Goal: Use online tool/utility: Use online tool/utility

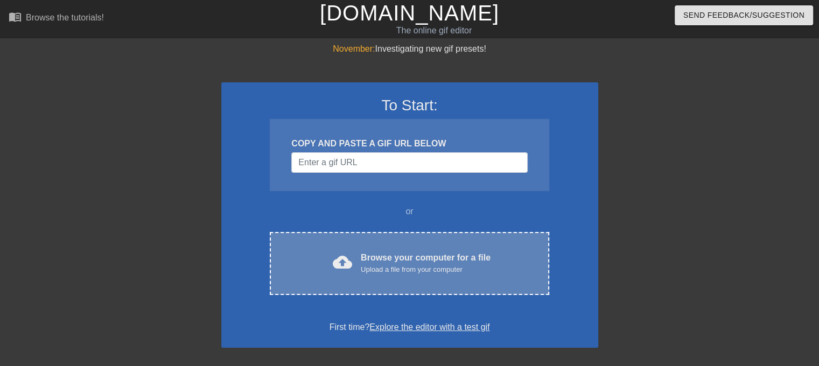
click at [416, 253] on div "Browse your computer for a file Upload a file from your computer" at bounding box center [426, 264] width 130 height 24
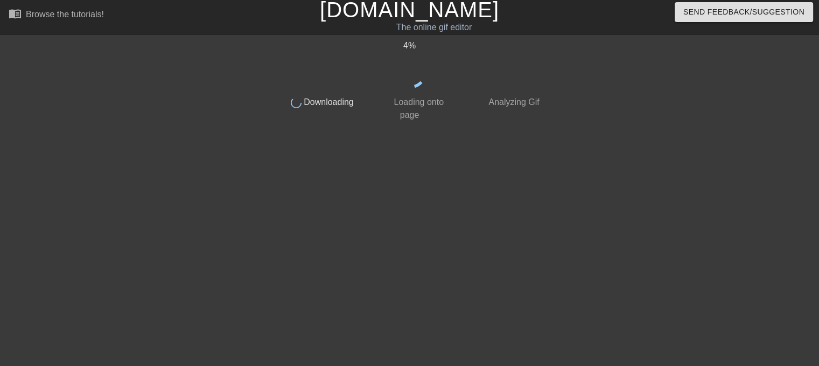
scroll to position [4, 0]
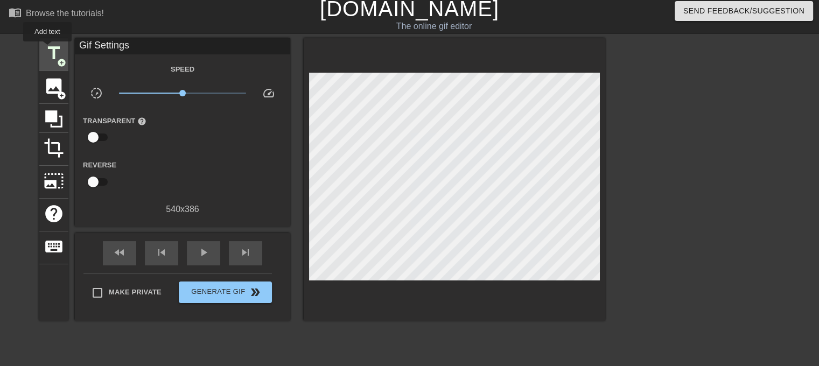
click at [47, 49] on span "title" at bounding box center [54, 53] width 20 height 20
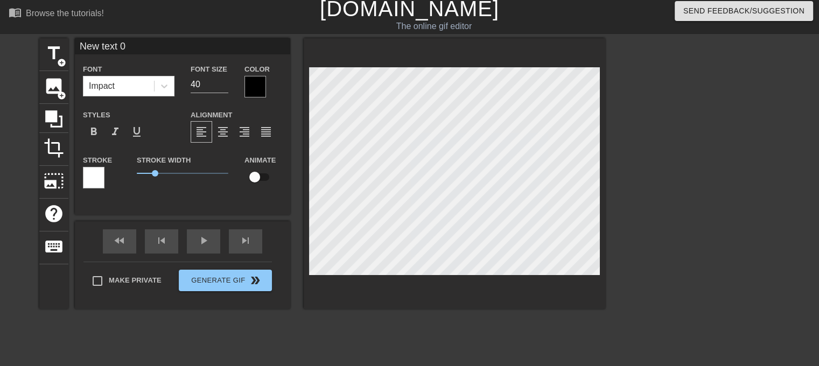
scroll to position [2, 1]
type input "New text"
type textarea "New text"
type input "New text"
type textarea "New text"
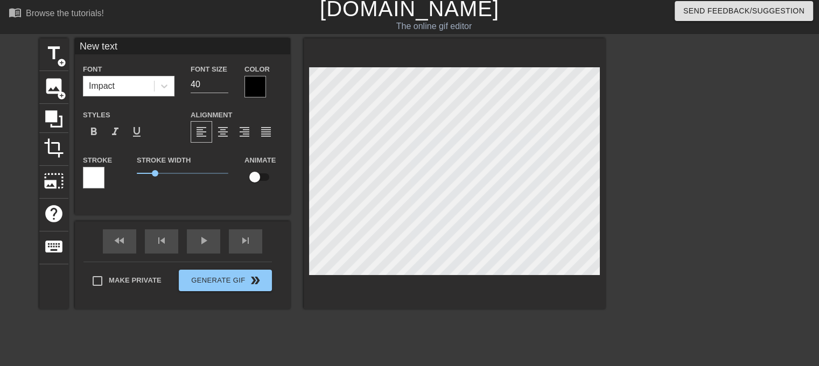
type input "New tex"
type textarea "New tex"
type input "New te"
type textarea "New te"
type input "New t"
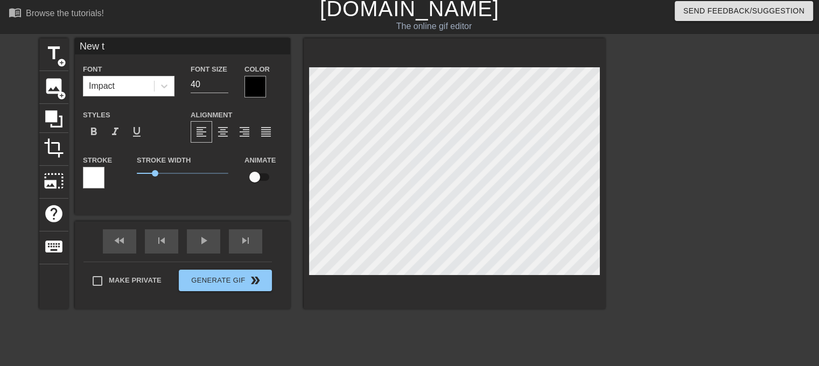
type textarea "New t"
type input "New"
type textarea "New"
type input "New"
type textarea "New"
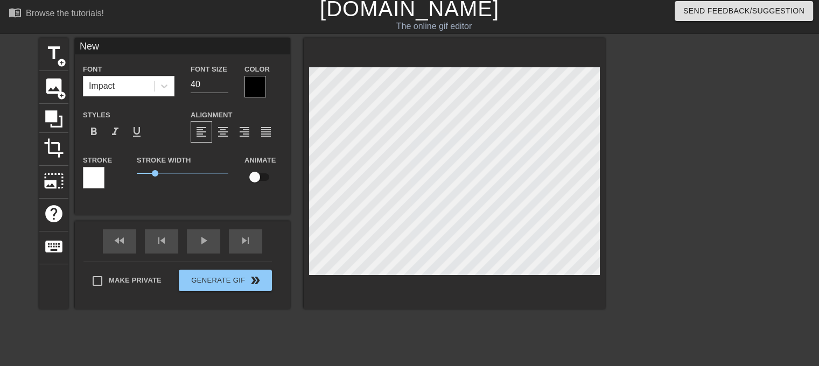
type input "Ne"
type textarea "Ne"
type input "N"
type textarea "N"
type input "p"
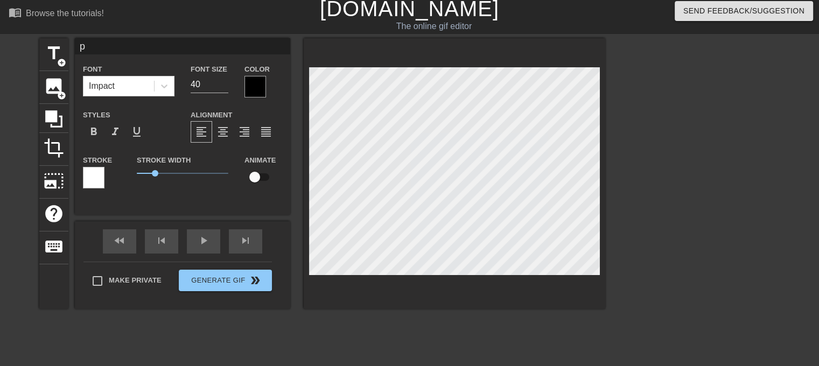
type textarea "p"
type input "pU"
type textarea "pU"
type input "pUR"
type textarea "pUR"
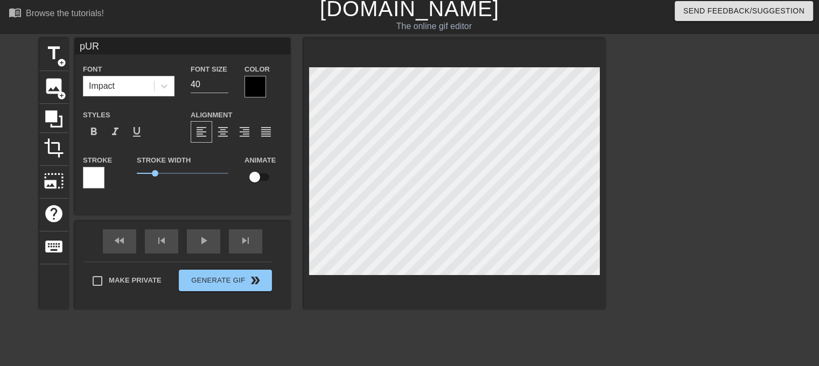
type input "pURA"
type textarea "pURA"
type input "pUR"
type textarea "pUR"
type input "pU"
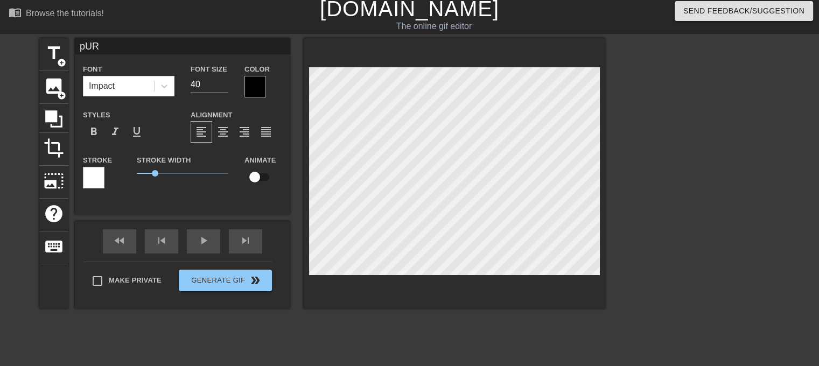
type textarea "pU"
type input "p"
type textarea "p"
type input "P"
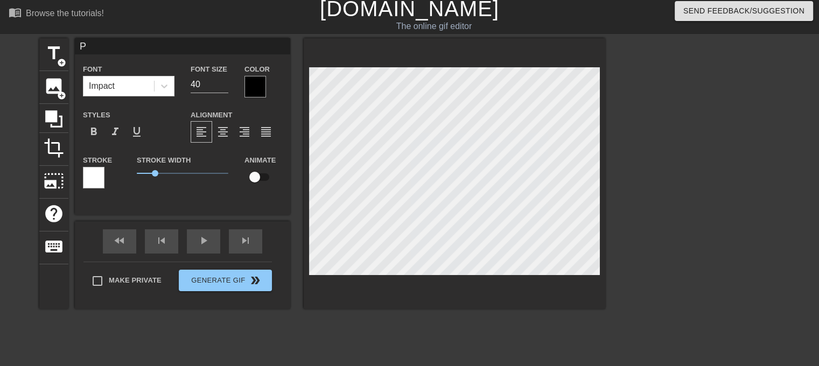
type textarea "P"
type input "Pu"
type textarea "Pu"
type input "Put"
type textarea "Put"
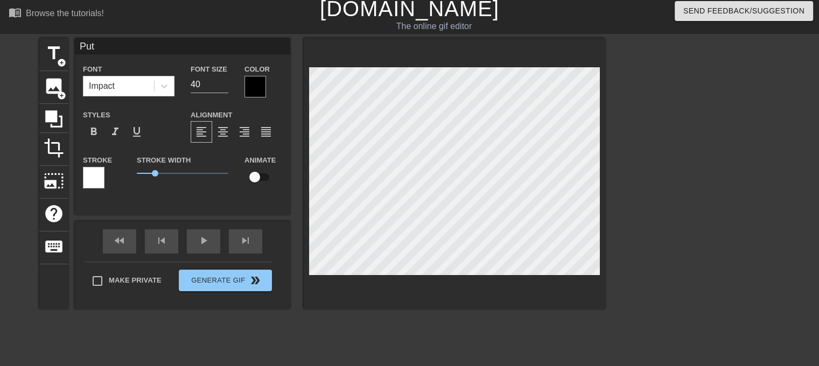
type input "Puta"
type textarea "Puta"
type input "Putai"
type textarea "Putai"
type input "Putain"
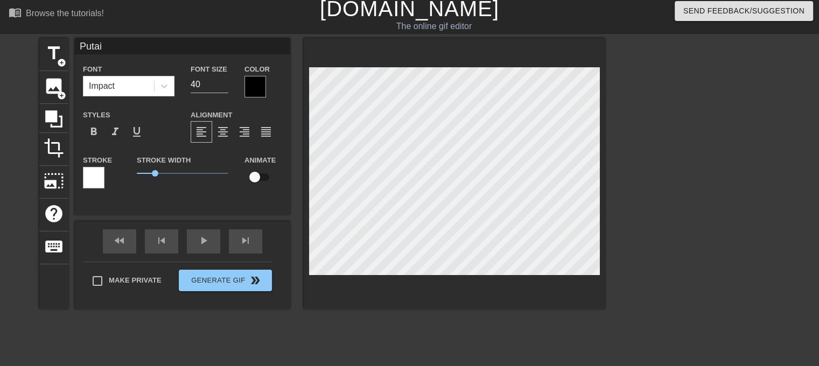
type textarea "Putain"
type input "Putain"
type textarea "Putain"
type input "Putain"
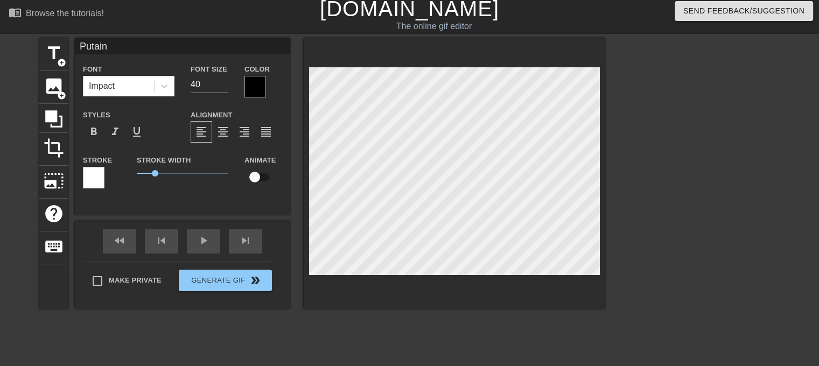
type textarea "Putain"
type input "Putain"
type textarea "Putain"
type input "Putain !"
type textarea "Putain !"
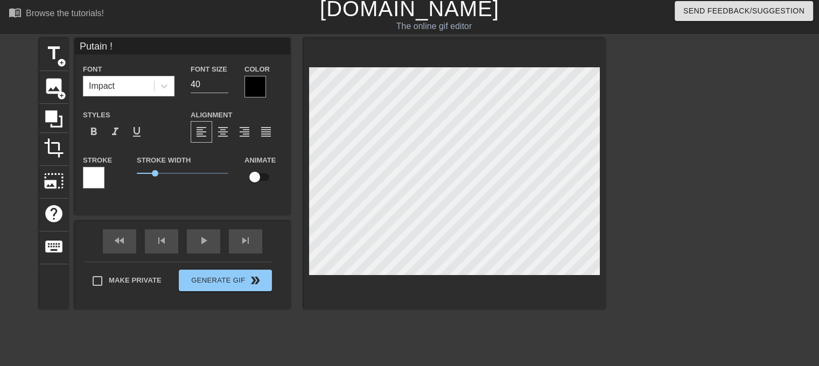
type input "Putain !!"
type textarea "Putain !!"
type input "Putain !!"
type textarea "Putain !!"
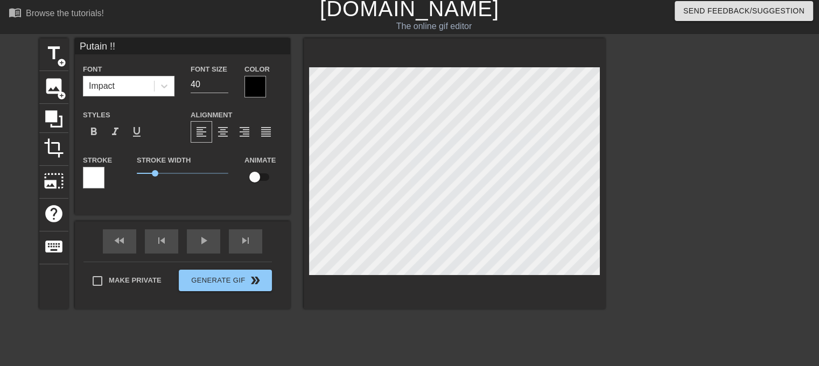
type input "Putain !! T"
type textarea "Putain !! T"
type input "Putain !! T'"
type textarea "Putain !! T'"
type input "Putain !! T'e"
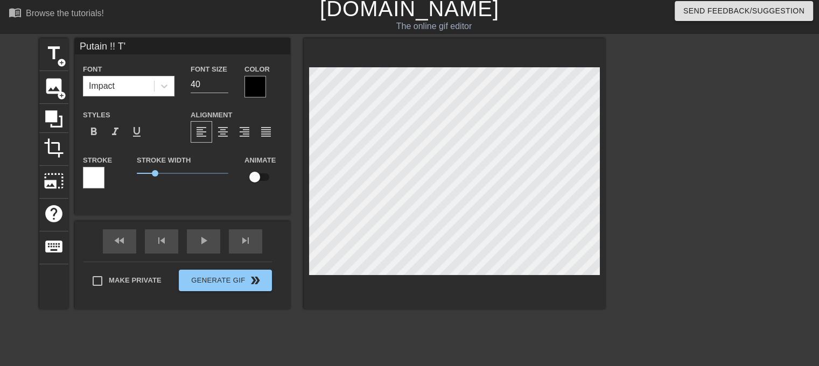
type textarea "Putain !! T'e"
type input "Putain !! T'es"
type textarea "Putain !! T'es"
type input "Putain !! T'es"
type textarea "Putain !! T'es"
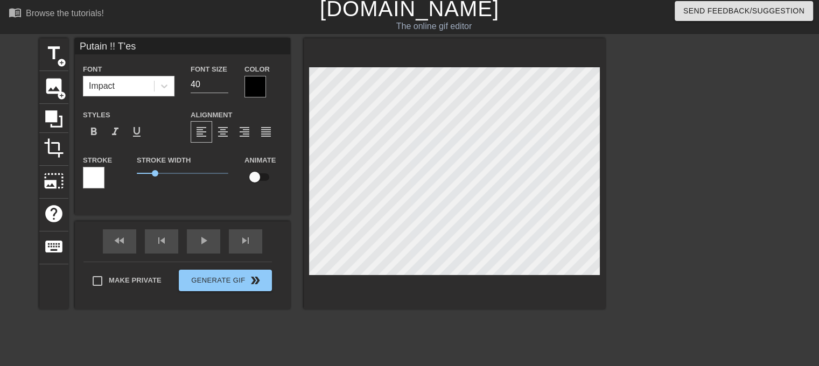
scroll to position [1, 3]
type input "Putain !! T'es u"
type textarea "Putain !! T'es u"
type input "Putain !! T'es un"
type textarea "Putain !! T'es un"
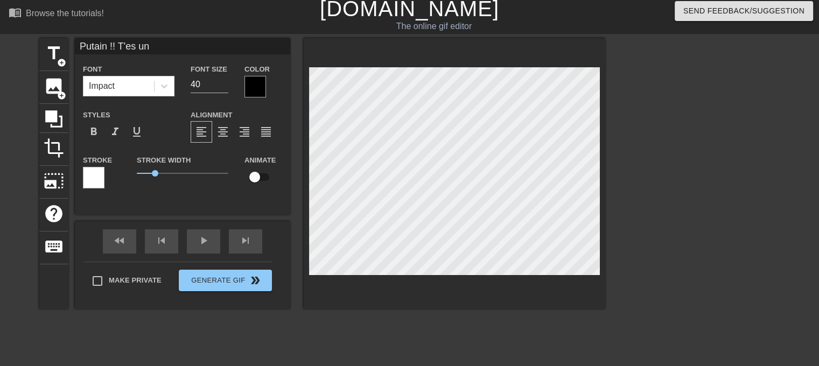
type input "Putain !! T'es une"
type textarea "Putain !! T'es une"
type input "Putain !! T'es une s"
type textarea "Putain !! T'es une s"
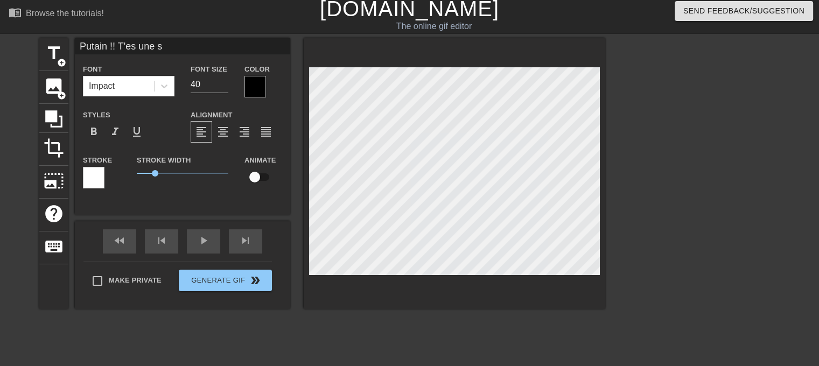
type input "Putain !! T'es une sé"
type textarea "Putain !! T'es une sé"
type input "Putain !! T'es une séc"
type textarea "Putain !! T'es une séc"
type input "Putain !! T'es une sécr"
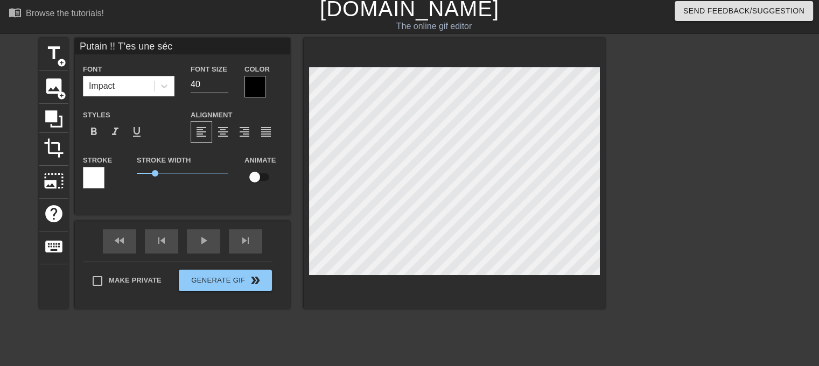
type textarea "Putain !! T'es une sécr"
type input "Putain !! T'es une sécra"
type textarea "Putain !! T'es une sécra"
type input "Putain !! T'es une sécrae"
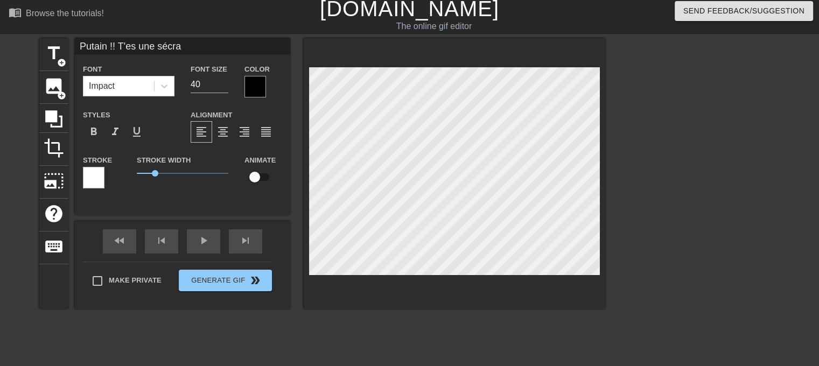
type textarea "Putain !! T'es une sécrae"
type input "Putain !! T'es une sécraee"
type textarea "Putain !! T'es une sécraee"
type input "Putain !! T'es une sécrae"
type textarea "Putain !! T'es une sécrae"
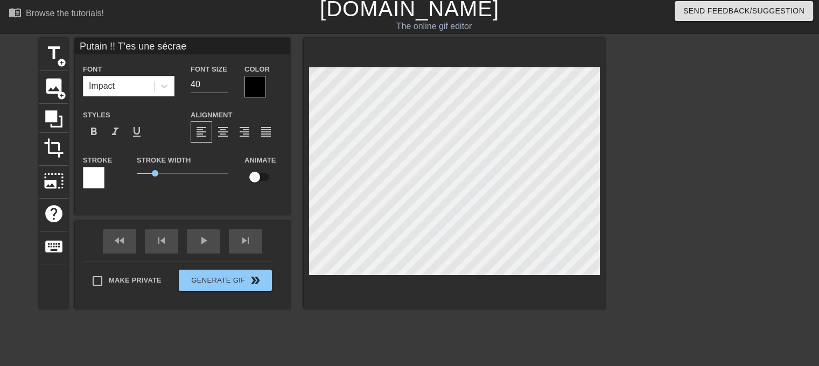
type input "Putain !! T'es une sécra"
type textarea "Putain !! T'es une sécra"
type input "Putain !! T'es une sécr"
type textarea "Putain !! T'es une sécr"
type input "Putain !! T'es une séc"
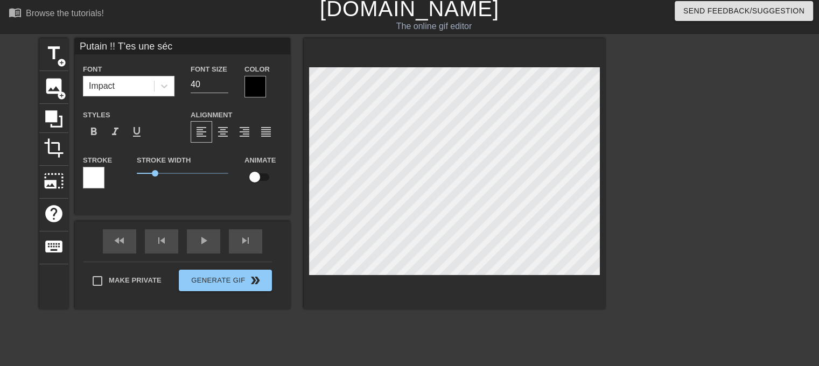
type textarea "Putain !! T'es une séc"
type input "Putain !! T'es une sé"
type textarea "Putain !! T'es une sé"
type input "Putain !! T'es une s"
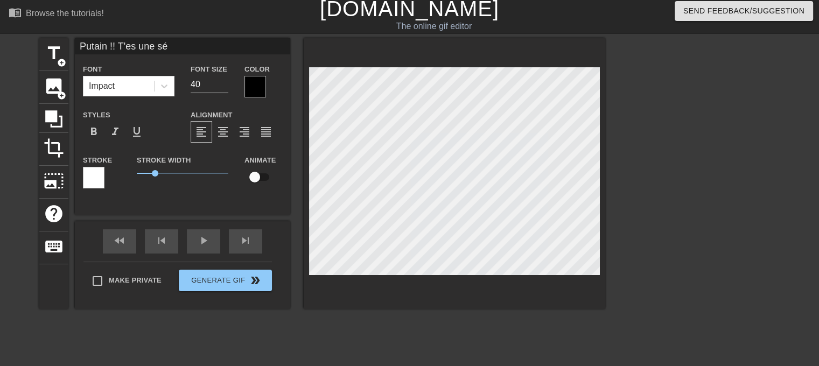
type textarea "Putain !! T'es une s"
type input "Putain !! T'es une sa"
type textarea "Putain !! T'es une sa"
type input "Putain !! T'es une sac"
type textarea "Putain !! T'es une sac"
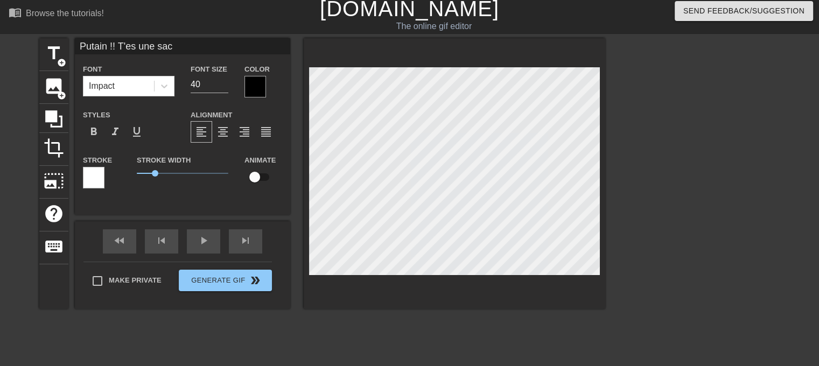
type input "Putain !! T'es une sacr"
type textarea "Putain !! T'es une sacr"
type input "Putain !! T'es une sacré"
type textarea "Putain !! T'es une sacré"
type input "Putain !! T'es une sacrée"
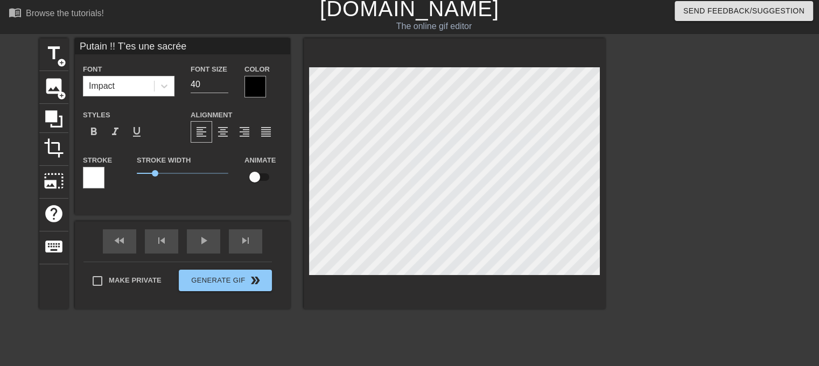
type textarea "Putain !! T'es une sacrée"
type input "Putain !! T'es une sacrée"
type textarea "Putain !! T'es une sacrée"
type input "Putain !! T'es une sacrée b"
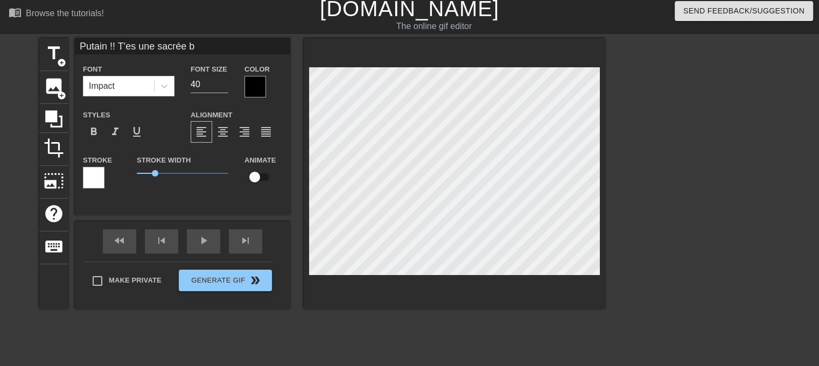
type textarea "Putain !! T'es une sacrée b"
type input "Putain !! T'es une sacrée ba"
type textarea "Putain !! T'es une sacrée ba"
type input "Putain !! T'es une sacrée bai"
type textarea "Putain !! T'es une sacrée bai"
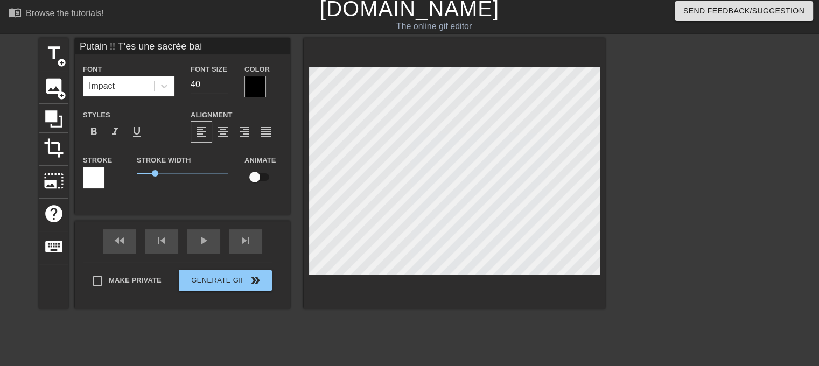
type input "Putain !! T'es une sacrée bais"
type textarea "Putain !! T'es une sacrée bais"
type input "Putain !! T'es une sacrée baise"
type textarea "Putain !! T'es une sacrée baise"
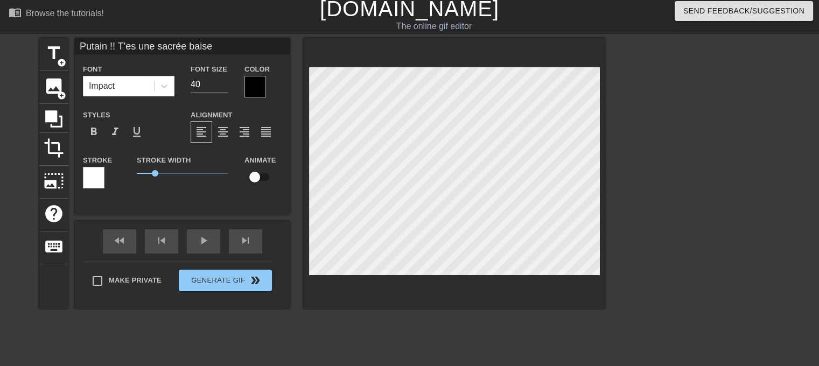
type input "Putain !! T'es une sacrée baiseu"
type textarea "Putain !! T'es une sacrée baiseu"
type input "Putain !! T'es une sacrée baiseue"
type textarea "Putain !! T'es une sacrée baiseue"
type input "Putain !! T'es une sacrée baiseues"
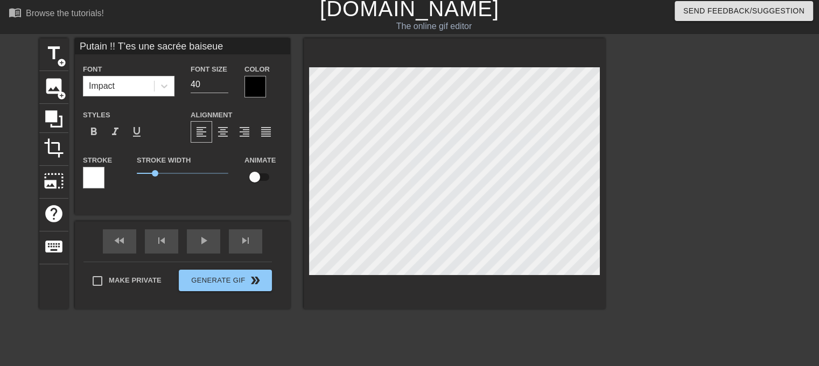
type textarea "Putain !! T'es une sacrée baiseues"
type input "Putain !! T'es une sacrée baiseuese"
type textarea "Putain !! T'es une sacrée baiseuese"
type input "Putain !! T'es une sacrée baiseuese"
type textarea "Putain !! T'es une sacrée baiseuese"
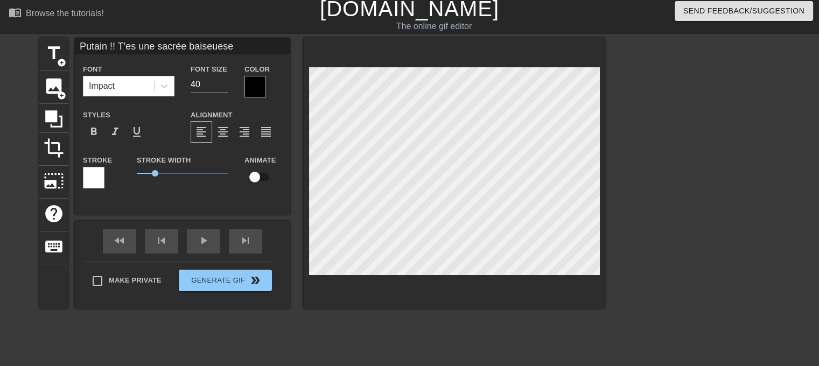
type input "Putain !! T'es une sacrée baiseuese O"
type textarea "Putain !! T'es une sacrée baiseuese O"
type input "Putain !! T'es une sacrée baiseuese OL"
type textarea "Putain !! T'es une sacrée baiseuese OL"
type input "Putain !! T'es une sacrée baiseuese OLi"
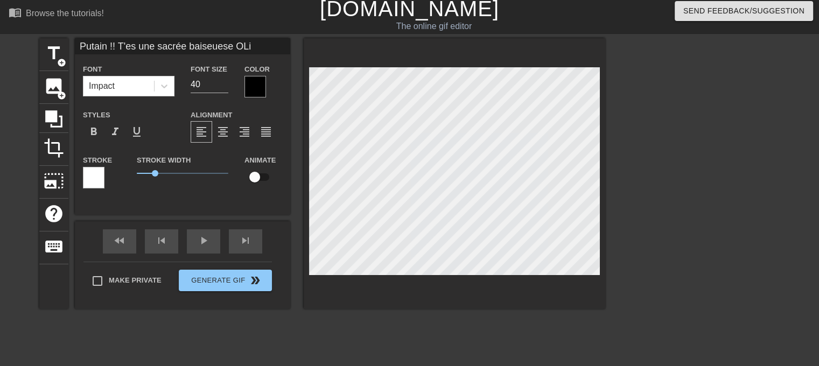
type textarea "Putain !! T'es une sacrée baiseuese OLi"
type input "Putain !! T'es une sacrée baiseuese OLiv"
type textarea "Putain !! T'es une sacrée baiseuese OLiv"
type input "Putain !! T'es une sacrée baiseuese OLivi"
type textarea "Putain !! T'es une sacrée baiseuese OLivi"
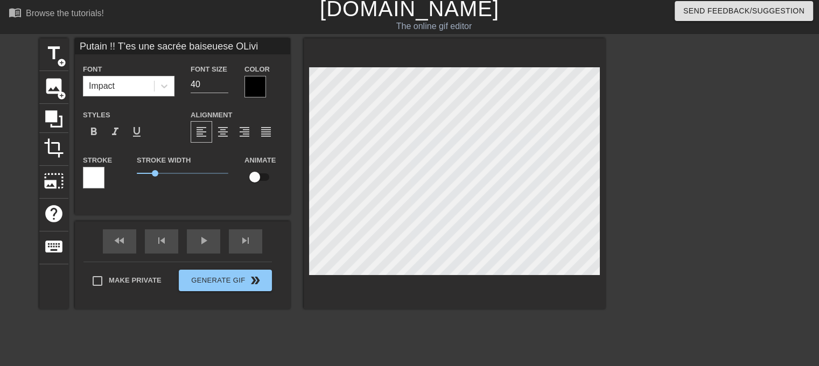
type input "Putain !! T'es une sacrée baiseuese OLivia"
type textarea "Putain !! T'es une sacrée baiseuese OLivia"
drag, startPoint x: 211, startPoint y: 89, endPoint x: 191, endPoint y: 87, distance: 20.0
click at [191, 87] on input "40" at bounding box center [210, 84] width 38 height 17
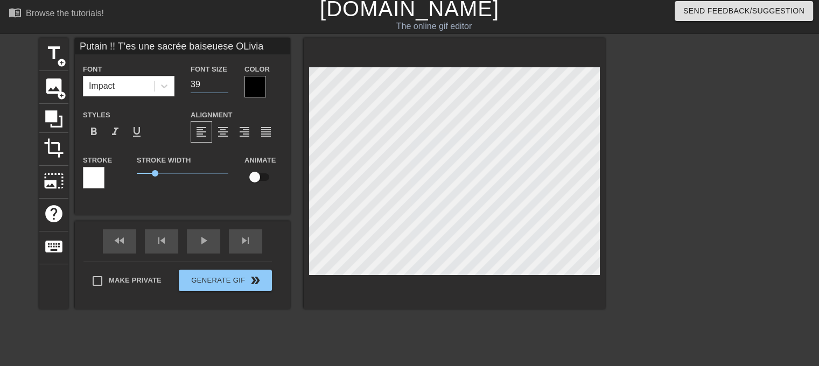
click at [226, 87] on input "39" at bounding box center [210, 84] width 38 height 17
click at [226, 87] on input "38" at bounding box center [210, 84] width 38 height 17
click at [226, 87] on input "37" at bounding box center [210, 84] width 38 height 17
click at [226, 87] on input "36" at bounding box center [210, 84] width 38 height 17
click at [226, 87] on input "35" at bounding box center [210, 84] width 38 height 17
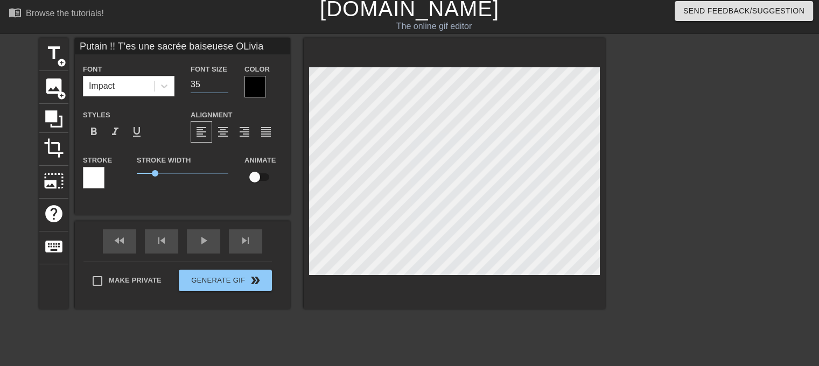
click at [226, 87] on input "34" at bounding box center [210, 84] width 38 height 17
click at [226, 87] on input "33" at bounding box center [210, 84] width 38 height 17
click at [226, 87] on input "32" at bounding box center [210, 84] width 38 height 17
click at [226, 87] on input "31" at bounding box center [210, 84] width 38 height 17
click at [226, 87] on input "30" at bounding box center [210, 84] width 38 height 17
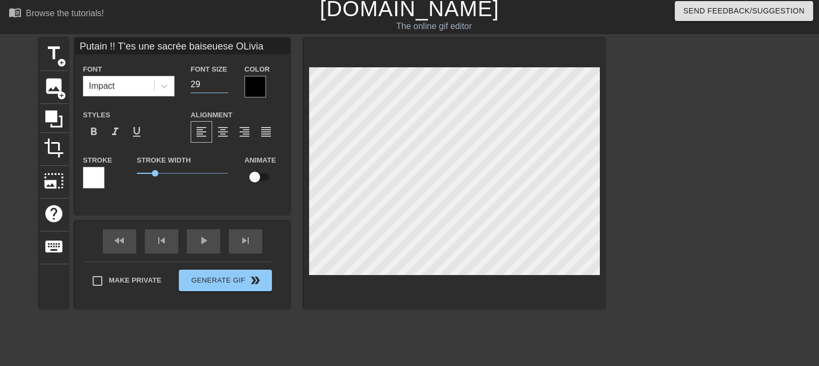
click at [226, 87] on input "29" at bounding box center [210, 84] width 38 height 17
click at [226, 87] on input "28" at bounding box center [210, 84] width 38 height 17
click at [226, 87] on input "27" at bounding box center [210, 84] width 38 height 17
click at [226, 87] on input "26" at bounding box center [210, 84] width 38 height 17
click at [226, 87] on input "25" at bounding box center [210, 84] width 38 height 17
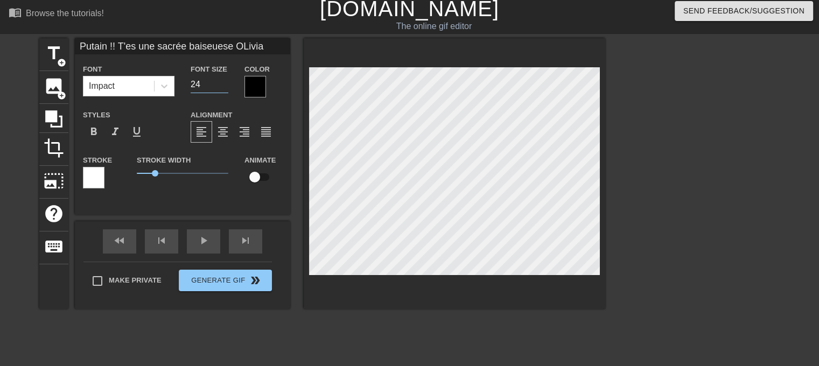
click at [226, 87] on input "24" at bounding box center [210, 84] width 38 height 17
click at [226, 87] on input "23" at bounding box center [210, 84] width 38 height 17
click at [226, 87] on input "22" at bounding box center [210, 84] width 38 height 17
click at [226, 87] on input "21" at bounding box center [210, 84] width 38 height 17
type input "20"
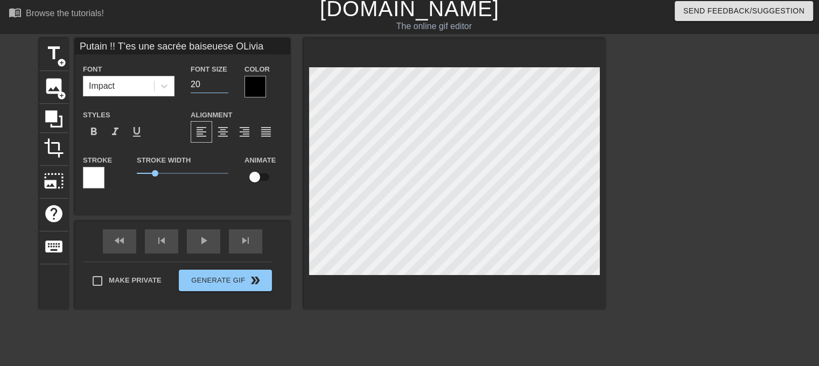
click at [226, 87] on input "20" at bounding box center [210, 84] width 38 height 17
type input "Putain !! T'es une sacrée baiseuese Olivia"
type textarea "Putain !! T'es une sacrée baiseuese Olivia"
type input "Putain !! T'es une sacrée baiseuse Olivia"
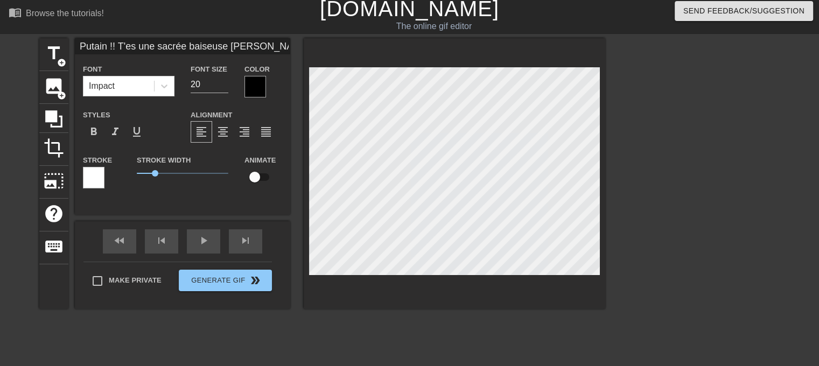
type textarea "Putain !! T'es une sacrée baiseuse Olivia"
click at [96, 179] on div at bounding box center [94, 178] width 22 height 22
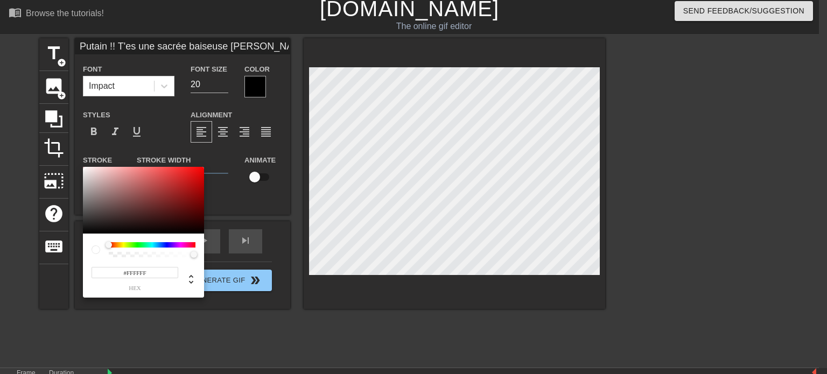
type input "#FB0707"
click at [201, 168] on div at bounding box center [143, 200] width 121 height 67
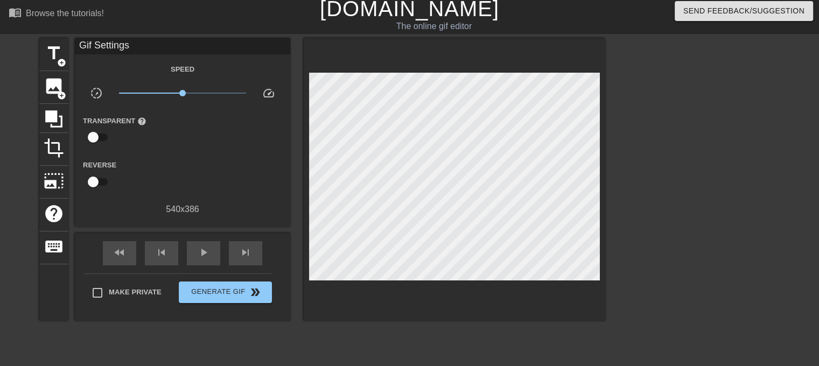
click at [95, 180] on input "checkbox" at bounding box center [92, 182] width 61 height 20
click at [99, 181] on input "checkbox" at bounding box center [103, 182] width 61 height 20
checkbox input "false"
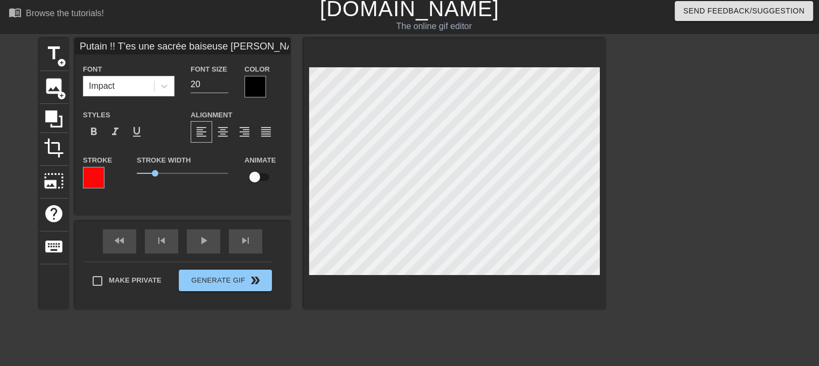
click at [261, 94] on div at bounding box center [256, 87] width 22 height 22
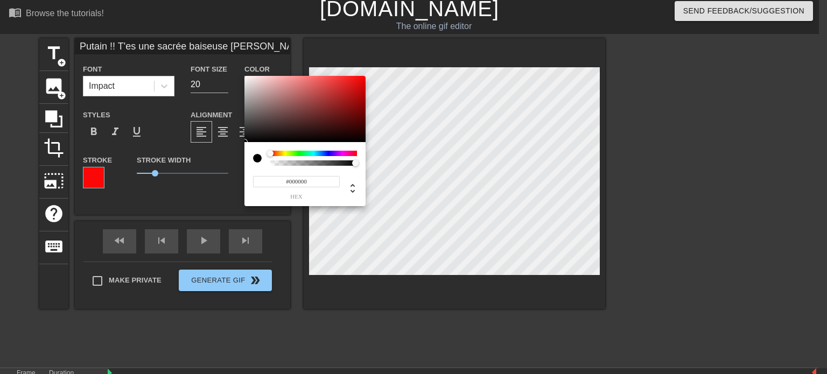
click at [355, 154] on div at bounding box center [313, 153] width 87 height 5
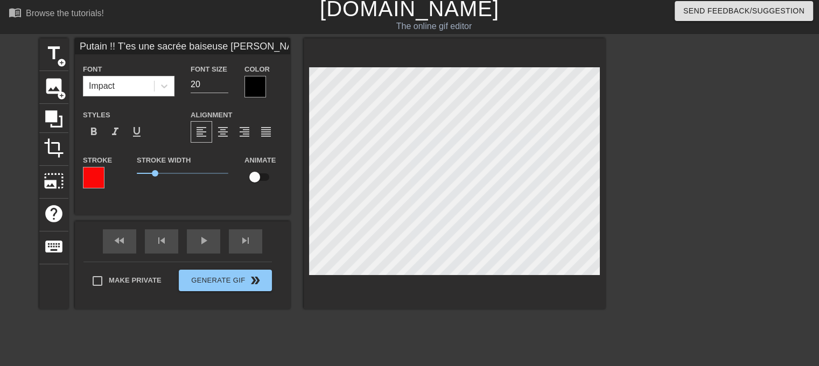
click at [252, 83] on div at bounding box center [256, 87] width 22 height 22
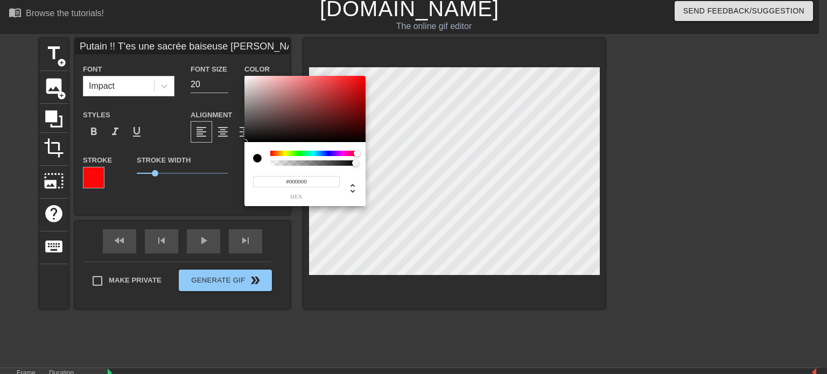
drag, startPoint x: 271, startPoint y: 151, endPoint x: 401, endPoint y: 154, distance: 129.3
click at [396, 152] on div "#000000 hex" at bounding box center [413, 187] width 827 height 374
click at [298, 181] on input "#000000" at bounding box center [296, 181] width 87 height 11
type input "#F40408"
click at [364, 79] on div at bounding box center [305, 109] width 121 height 67
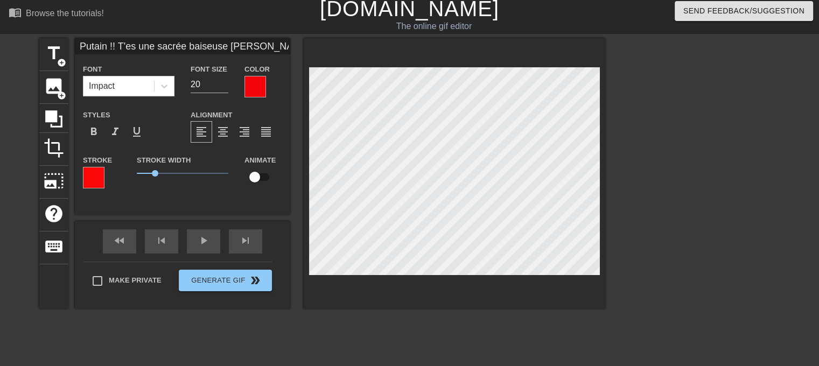
click at [98, 178] on div at bounding box center [94, 178] width 22 height 22
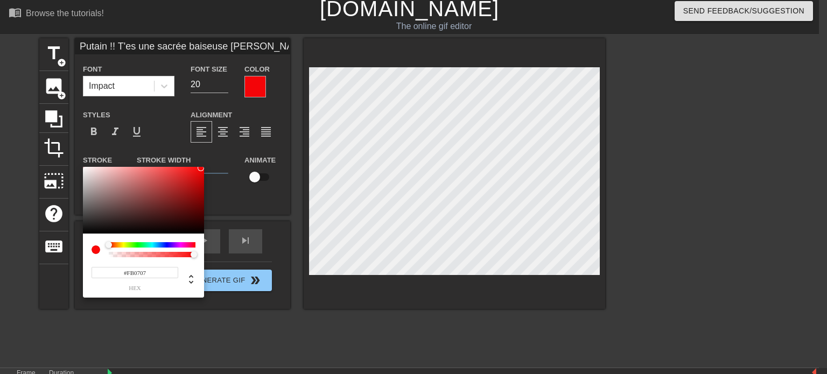
type input "#141414"
click at [86, 228] on div at bounding box center [143, 200] width 121 height 67
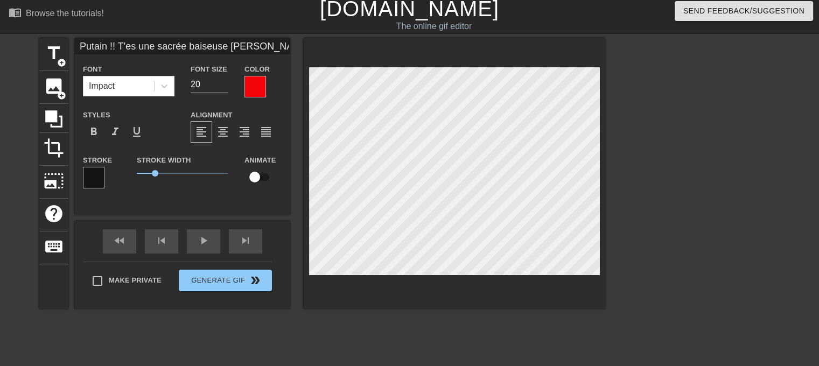
click at [254, 88] on div at bounding box center [256, 87] width 22 height 22
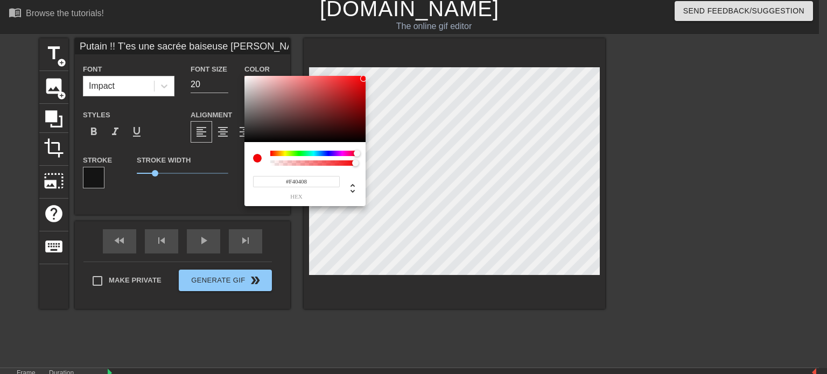
type input "#D8F404"
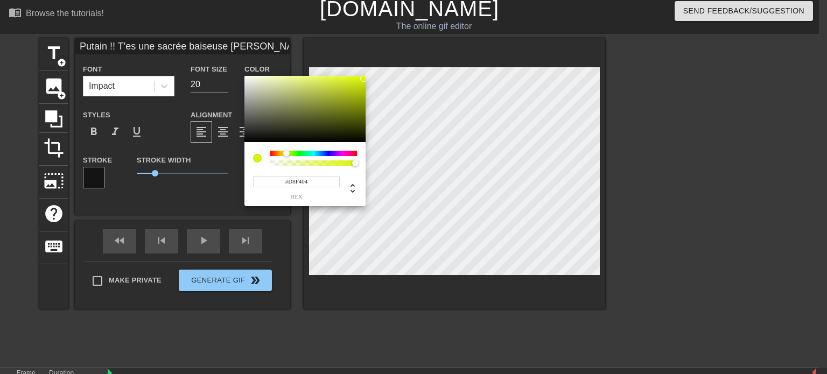
click at [287, 152] on div at bounding box center [313, 153] width 87 height 5
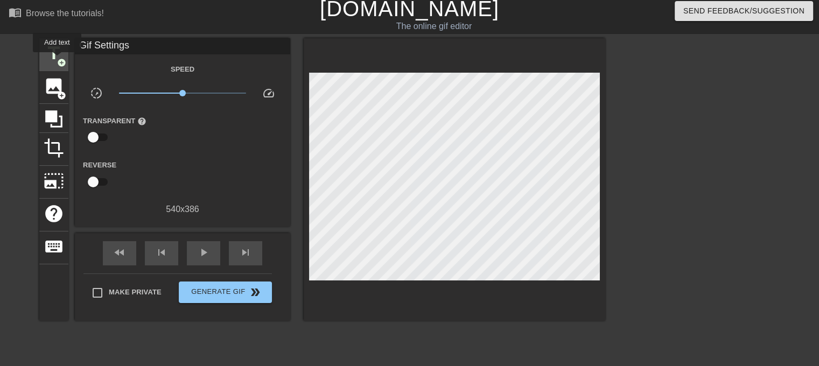
click at [57, 60] on div "title add_circle" at bounding box center [53, 54] width 29 height 33
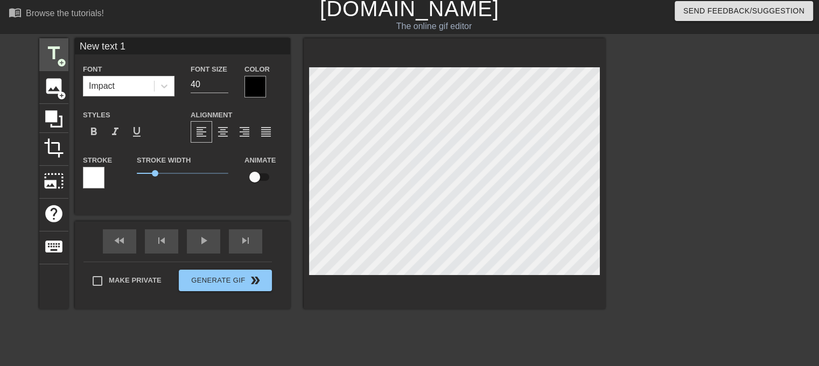
scroll to position [1, 3]
type input "New text"
type textarea "New text"
type input "New text"
type textarea "New text"
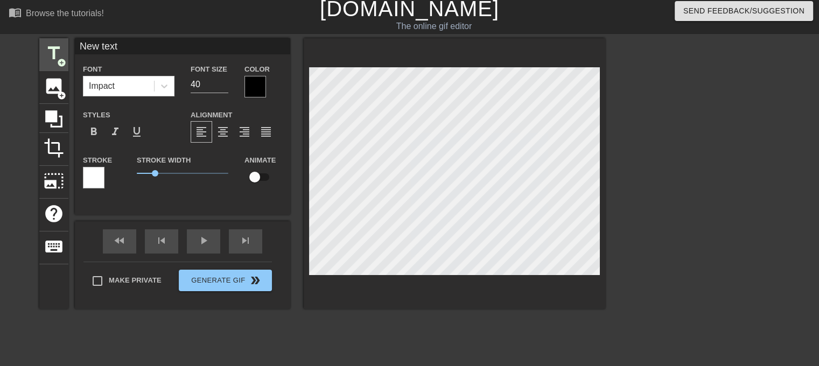
type input "New tex"
type textarea "New tex"
type input "New te"
type textarea "New te"
type input "New t"
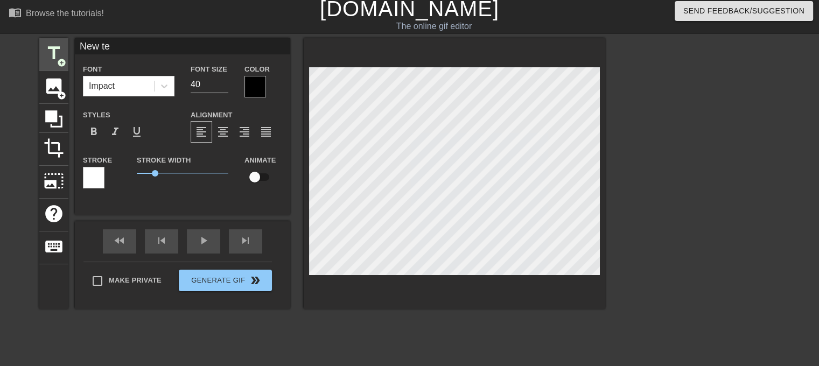
type textarea "New t"
type input "New"
type textarea "New"
type input "New"
type textarea "New"
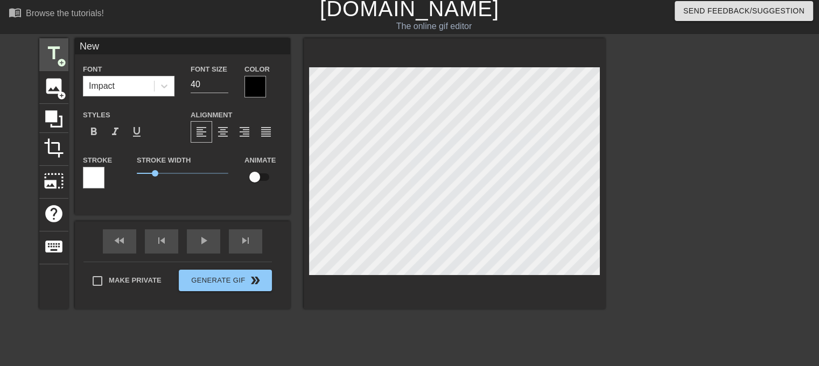
type input "Ne"
type textarea "Ne"
type input "N"
type textarea "N"
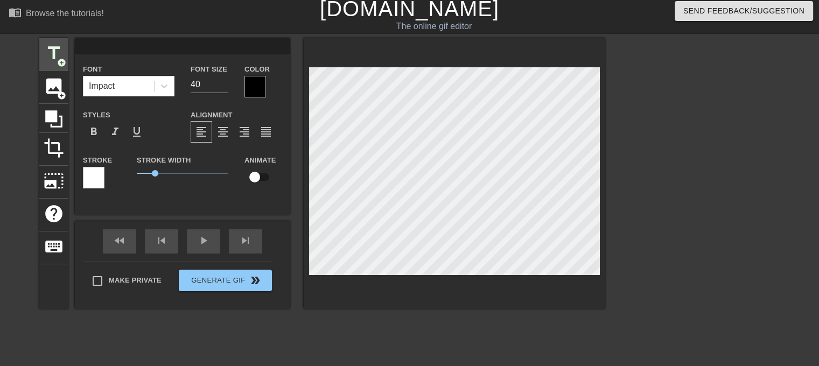
type input "A"
type textarea "A"
type input "AA"
type textarea "AA"
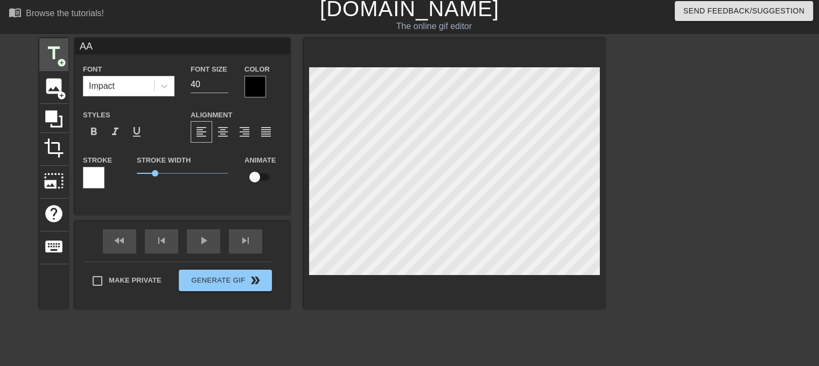
type input "A"
type textarea "A"
type input "Aa"
type textarea "Aa"
type input "Aaa"
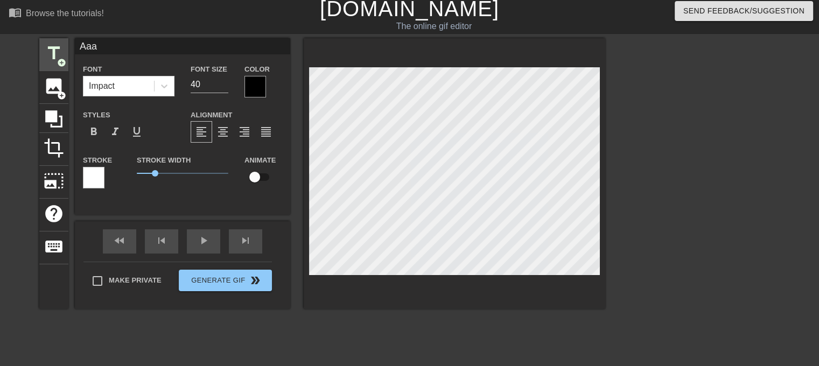
type textarea "Aaa"
type input "Aaah"
type textarea "Aaah"
type input "Aaah"
type textarea "Aaah"
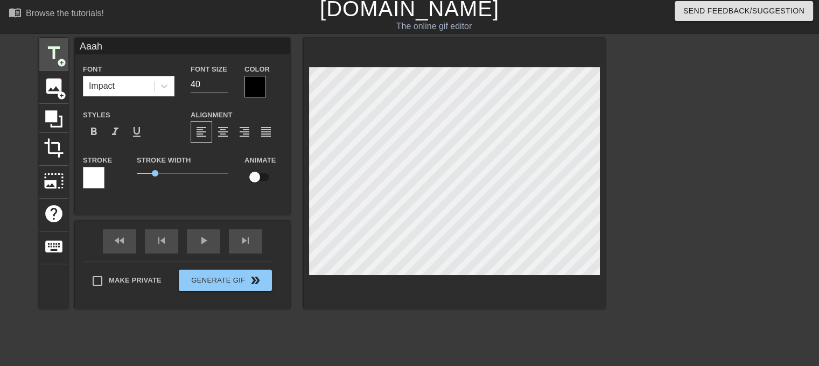
type input "Aaah !"
type textarea "Aaah !"
type input "Aaah !!"
type textarea "Aaah !!"
type input "Aaah !!!"
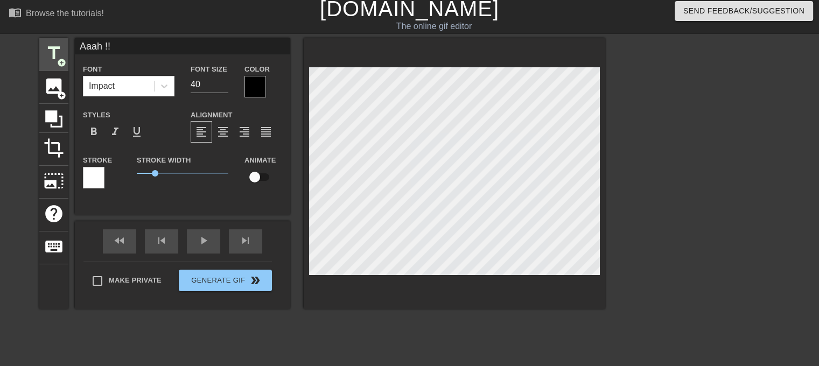
type textarea "Aaah !!!"
type input "Aaah !!!"
type textarea "Aaah !!!"
type input "Aaah !!! c"
type textarea "Aaah !!! c"
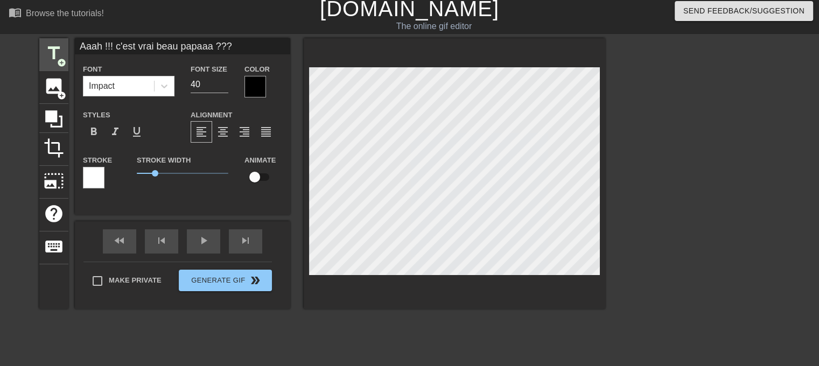
scroll to position [1, 8]
click at [222, 87] on input "39" at bounding box center [210, 84] width 38 height 17
click at [222, 87] on input "38" at bounding box center [210, 84] width 38 height 17
click at [222, 87] on input "37" at bounding box center [210, 84] width 38 height 17
click at [222, 87] on input "36" at bounding box center [210, 84] width 38 height 17
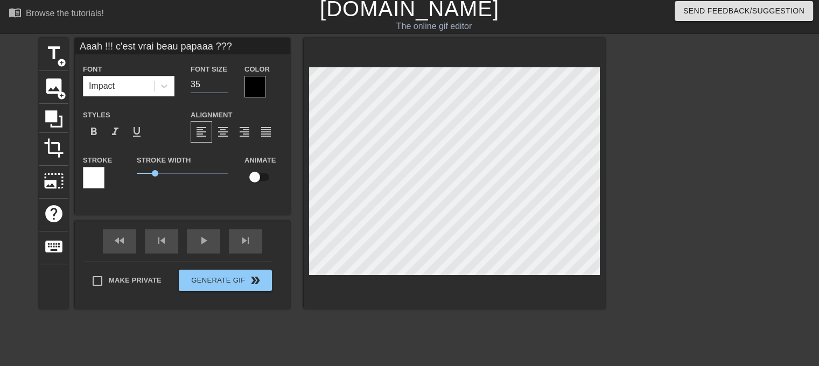
click at [222, 87] on input "35" at bounding box center [210, 84] width 38 height 17
click at [222, 87] on input "34" at bounding box center [210, 84] width 38 height 17
click at [222, 87] on input "33" at bounding box center [210, 84] width 38 height 17
click at [222, 87] on input "32" at bounding box center [210, 84] width 38 height 17
click at [222, 87] on input "31" at bounding box center [210, 84] width 38 height 17
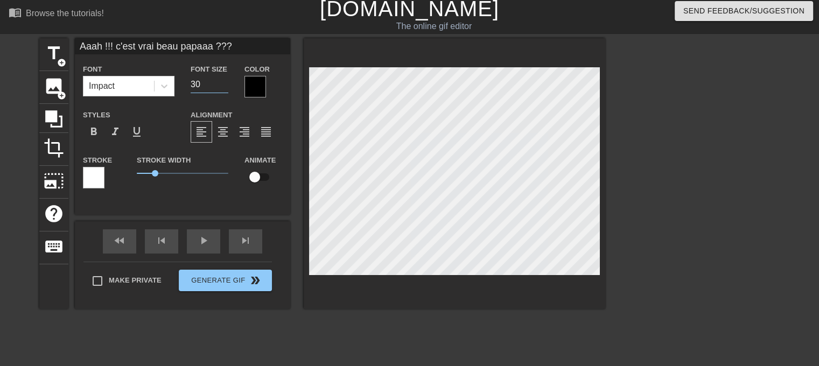
click at [222, 87] on input "30" at bounding box center [210, 84] width 38 height 17
click at [222, 87] on input "29" at bounding box center [210, 84] width 38 height 17
click at [222, 87] on input "28" at bounding box center [210, 84] width 38 height 17
click at [222, 87] on input "27" at bounding box center [210, 84] width 38 height 17
click at [222, 87] on input "26" at bounding box center [210, 84] width 38 height 17
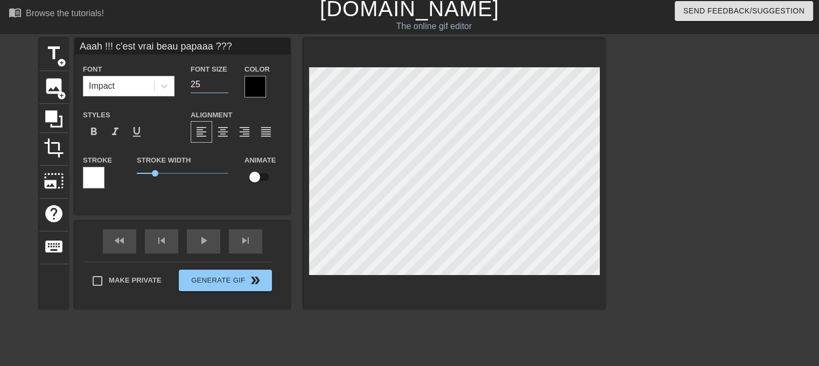
click at [222, 87] on input "25" at bounding box center [210, 84] width 38 height 17
click at [222, 87] on input "24" at bounding box center [210, 84] width 38 height 17
click at [62, 64] on span "add_circle" at bounding box center [61, 62] width 9 height 9
click at [225, 86] on input "23" at bounding box center [210, 84] width 38 height 17
click at [225, 86] on input "22" at bounding box center [210, 84] width 38 height 17
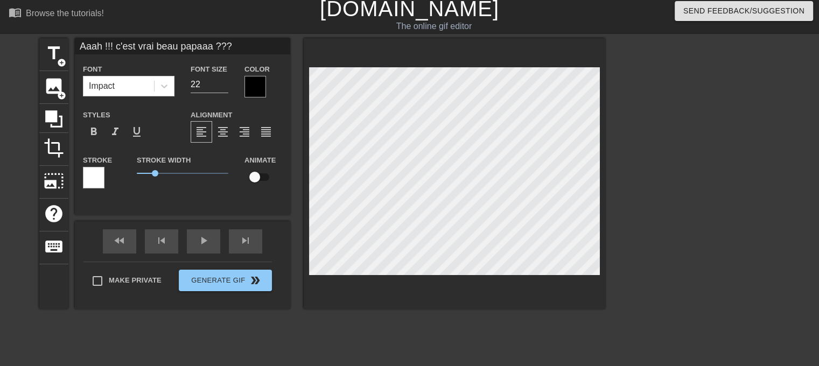
click at [254, 92] on div at bounding box center [256, 87] width 22 height 22
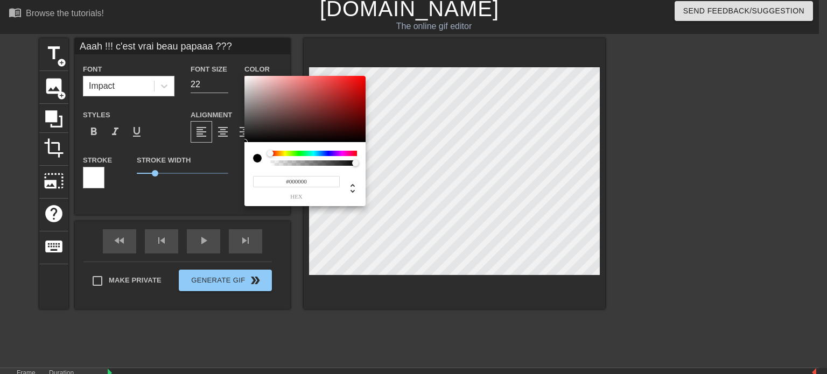
click at [285, 155] on div at bounding box center [313, 153] width 87 height 5
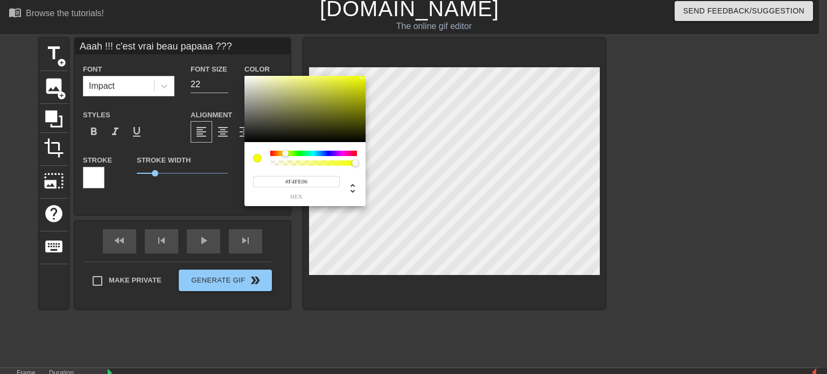
click at [363, 76] on div at bounding box center [305, 109] width 121 height 67
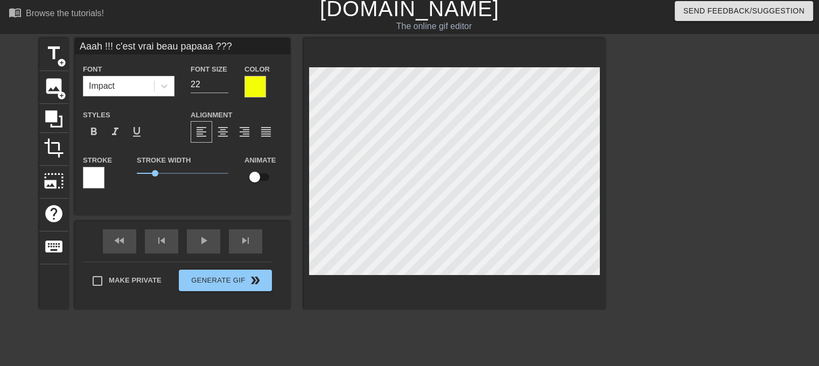
click at [88, 178] on div at bounding box center [94, 178] width 22 height 22
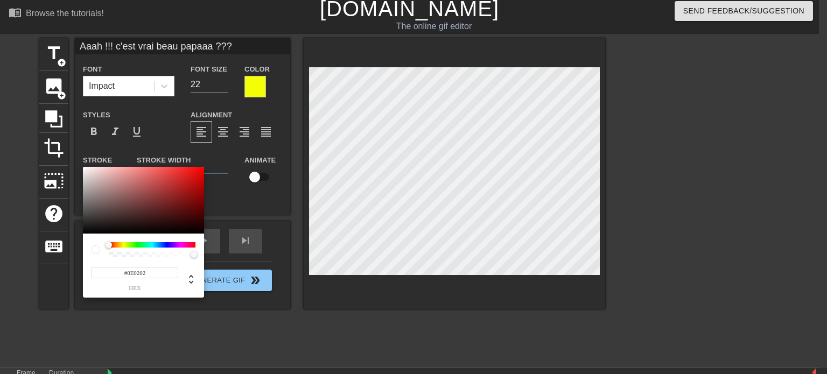
click at [84, 230] on div at bounding box center [143, 200] width 121 height 67
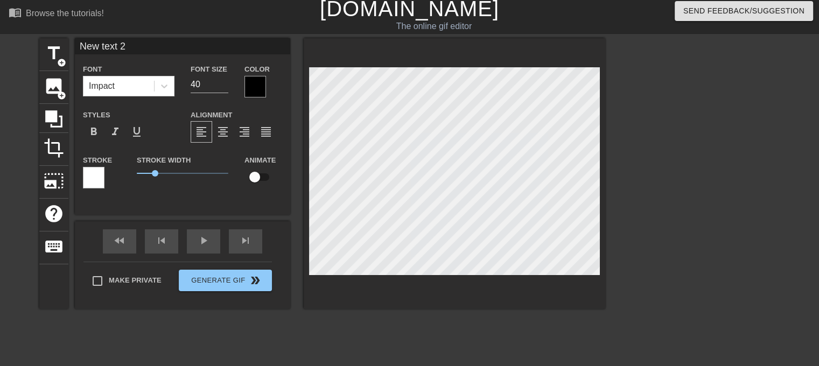
scroll to position [1, 1]
click at [260, 90] on div at bounding box center [256, 87] width 22 height 22
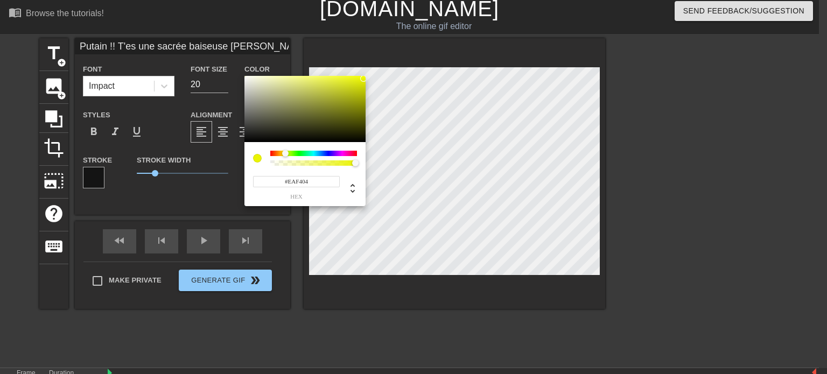
click at [285, 154] on div at bounding box center [285, 153] width 6 height 6
click at [283, 152] on div at bounding box center [285, 153] width 6 height 6
click at [364, 79] on div at bounding box center [363, 78] width 6 height 6
click at [347, 83] on div at bounding box center [305, 109] width 121 height 67
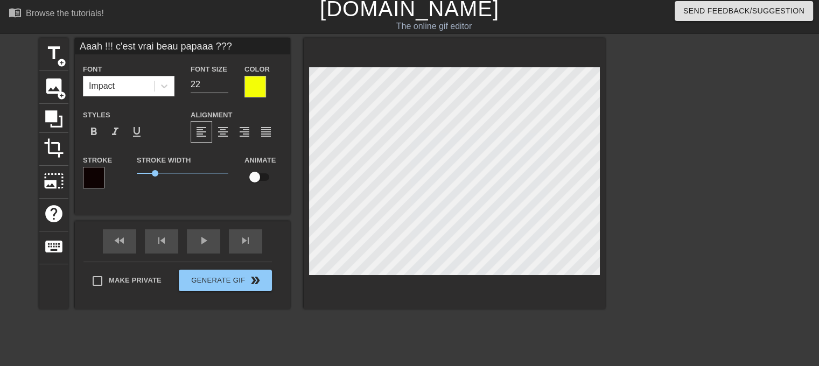
click at [254, 94] on div at bounding box center [256, 87] width 22 height 22
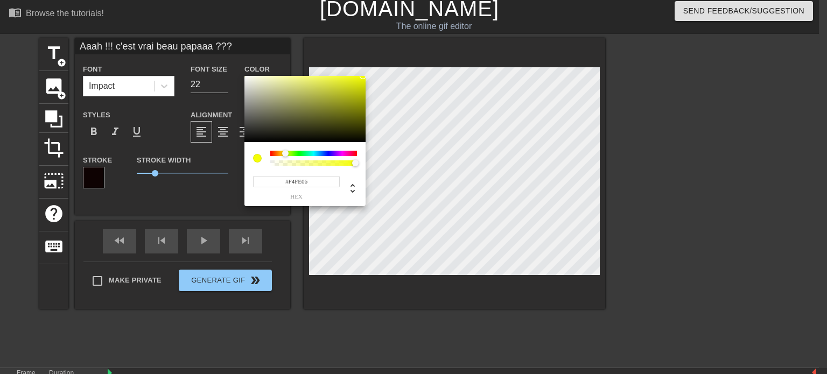
drag, startPoint x: 310, startPoint y: 185, endPoint x: 285, endPoint y: 182, distance: 25.1
click at [285, 182] on input "#F4FE06" at bounding box center [296, 181] width 87 height 11
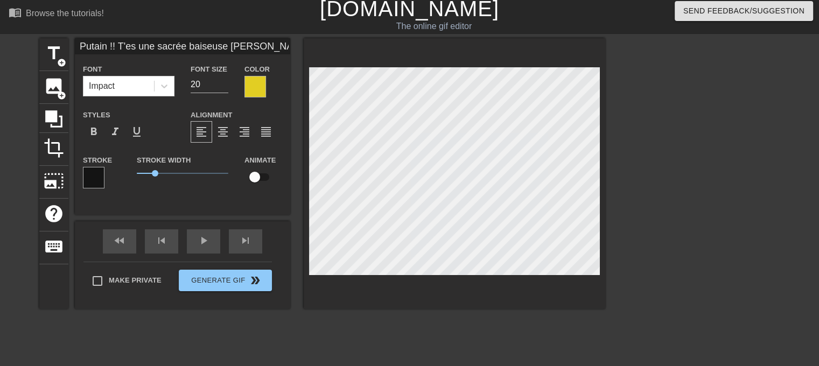
click at [261, 94] on div at bounding box center [256, 87] width 22 height 22
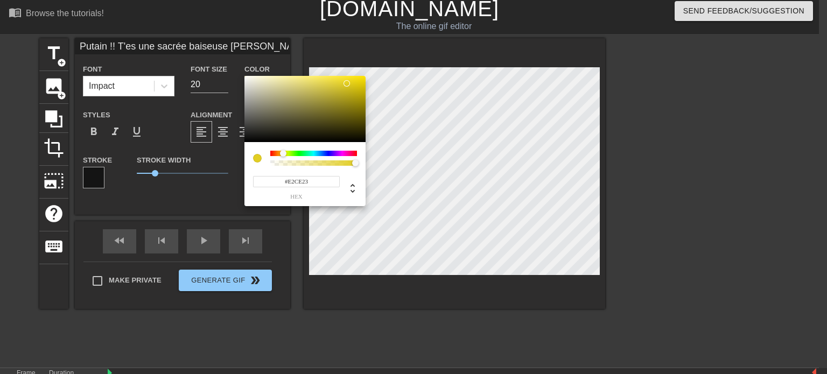
drag, startPoint x: 316, startPoint y: 185, endPoint x: 248, endPoint y: 187, distance: 68.4
click at [248, 187] on div "#E2CE23 hex" at bounding box center [305, 174] width 121 height 64
paste input "F4FE06"
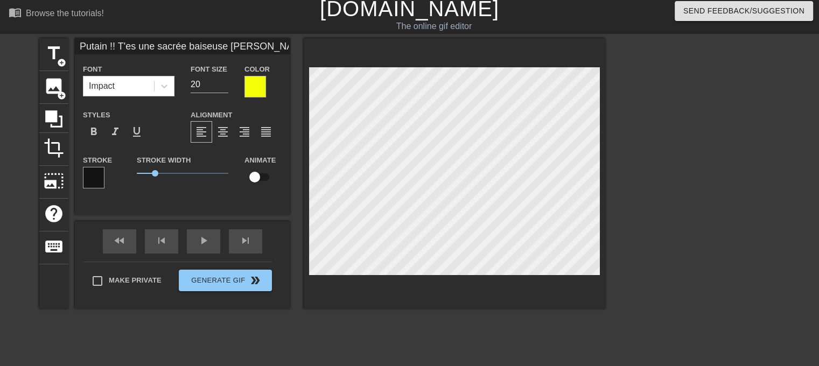
click at [257, 86] on div at bounding box center [256, 87] width 22 height 22
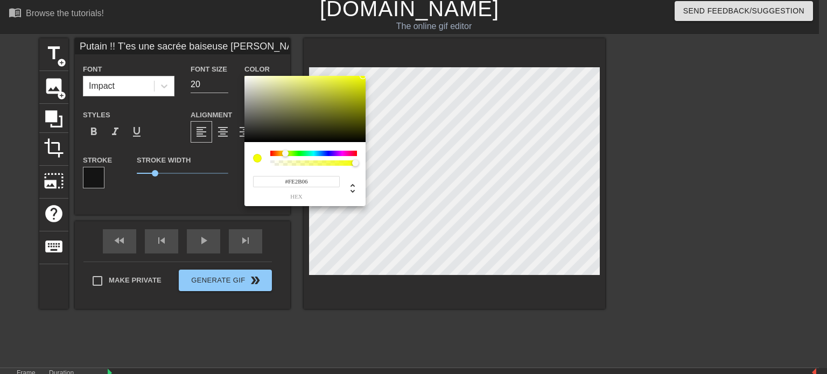
click at [273, 152] on div at bounding box center [313, 153] width 87 height 5
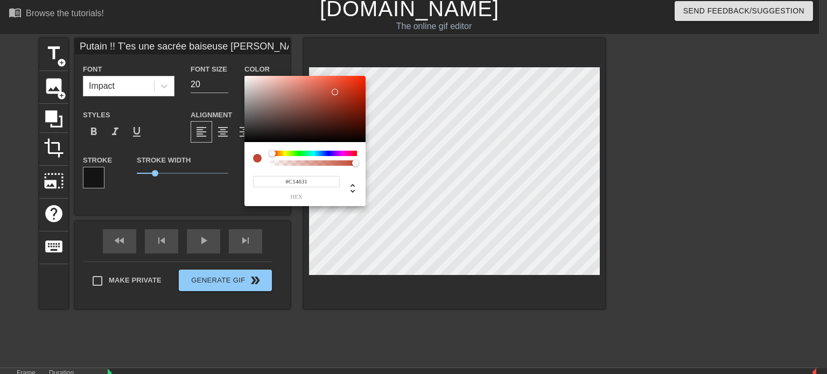
click at [335, 92] on div at bounding box center [305, 109] width 121 height 67
click at [357, 88] on div at bounding box center [305, 109] width 121 height 67
click at [361, 89] on div at bounding box center [364, 92] width 6 height 6
click at [353, 154] on div at bounding box center [313, 153] width 87 height 5
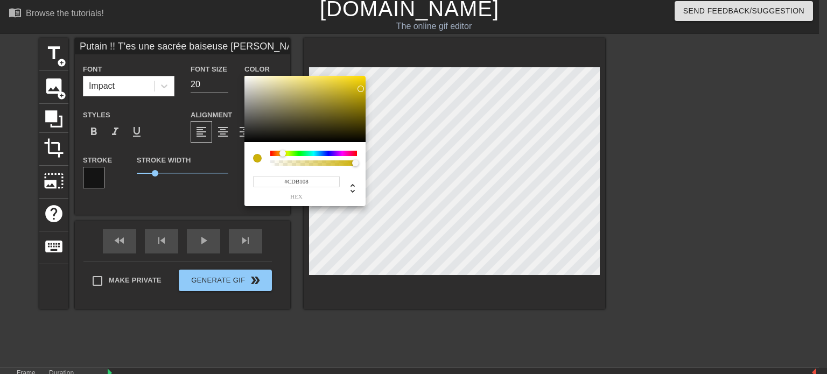
click at [283, 154] on div at bounding box center [313, 153] width 87 height 5
click at [311, 157] on div at bounding box center [313, 158] width 87 height 15
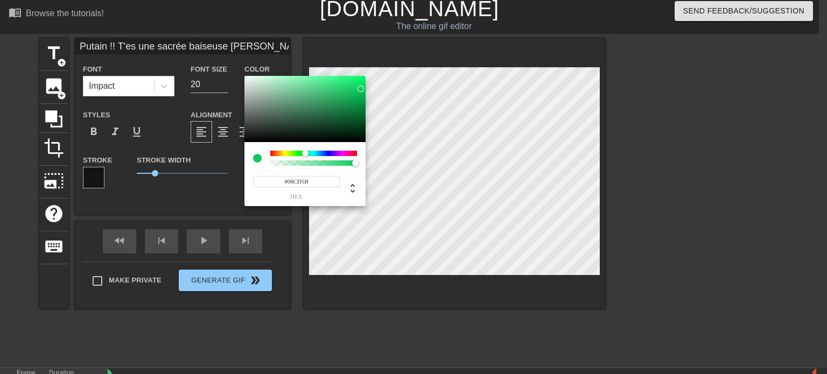
click at [305, 154] on div at bounding box center [313, 153] width 87 height 5
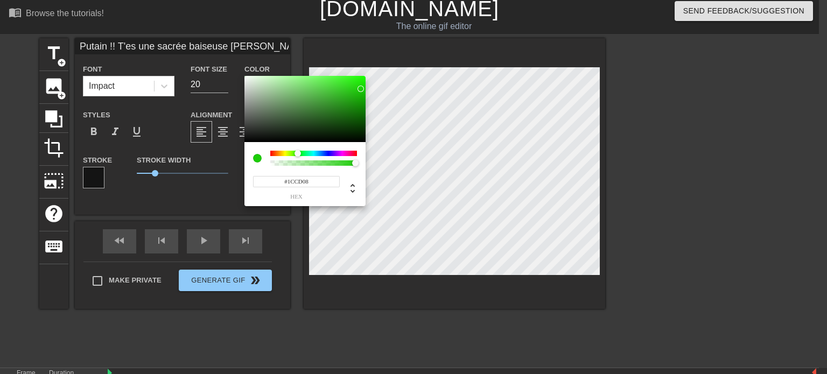
click at [298, 151] on div at bounding box center [313, 153] width 87 height 5
click at [350, 81] on div at bounding box center [305, 109] width 121 height 67
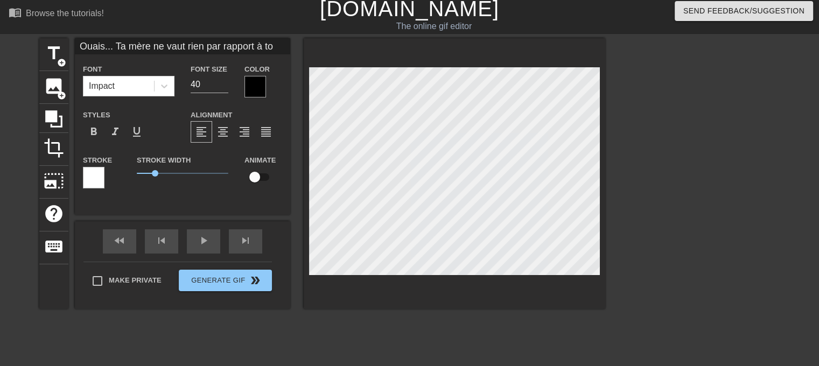
scroll to position [1, 11]
click at [224, 87] on input "39" at bounding box center [210, 84] width 38 height 17
click at [224, 87] on input "38" at bounding box center [210, 84] width 38 height 17
click at [224, 87] on input "37" at bounding box center [210, 84] width 38 height 17
click at [224, 87] on input "36" at bounding box center [210, 84] width 38 height 17
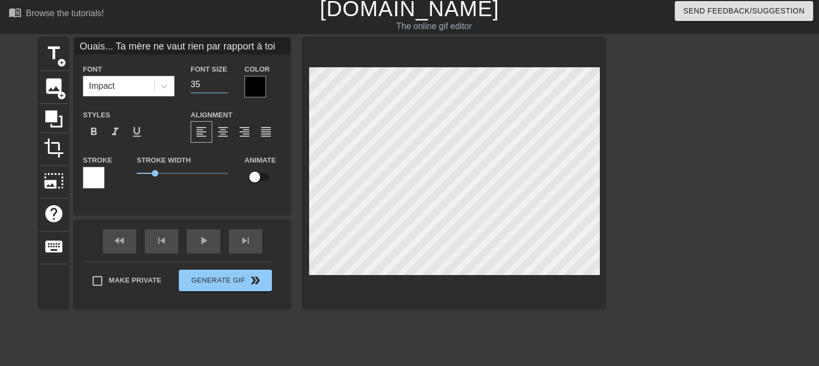
click at [224, 87] on input "35" at bounding box center [210, 84] width 38 height 17
click at [224, 87] on input "34" at bounding box center [210, 84] width 38 height 17
click at [224, 87] on input "33" at bounding box center [210, 84] width 38 height 17
click at [224, 87] on input "32" at bounding box center [210, 84] width 38 height 17
click at [224, 87] on input "31" at bounding box center [210, 84] width 38 height 17
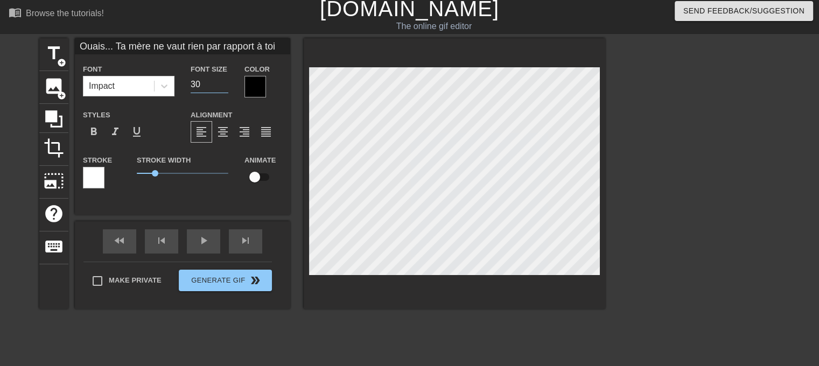
click at [224, 87] on input "30" at bounding box center [210, 84] width 38 height 17
click at [224, 87] on input "29" at bounding box center [210, 84] width 38 height 17
click at [224, 87] on input "28" at bounding box center [210, 84] width 38 height 17
click at [224, 87] on input "27" at bounding box center [210, 84] width 38 height 17
click at [224, 87] on input "26" at bounding box center [210, 84] width 38 height 17
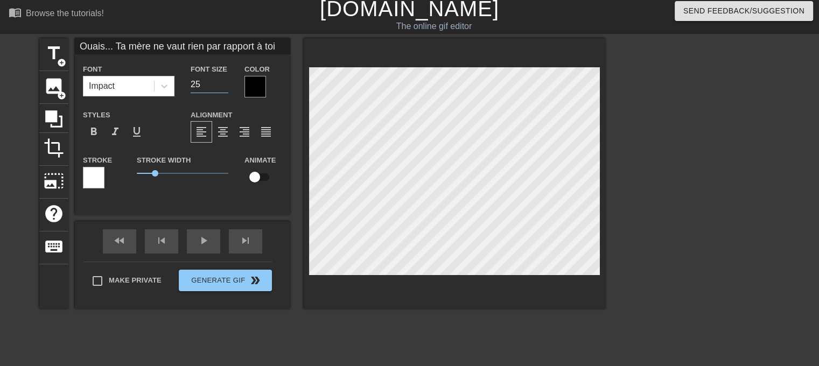
click at [224, 87] on input "25" at bounding box center [210, 84] width 38 height 17
click at [224, 87] on input "24" at bounding box center [210, 84] width 38 height 17
click at [224, 87] on input "23" at bounding box center [210, 84] width 38 height 17
click at [224, 87] on input "22" at bounding box center [210, 84] width 38 height 17
click at [224, 87] on input "21" at bounding box center [210, 84] width 38 height 17
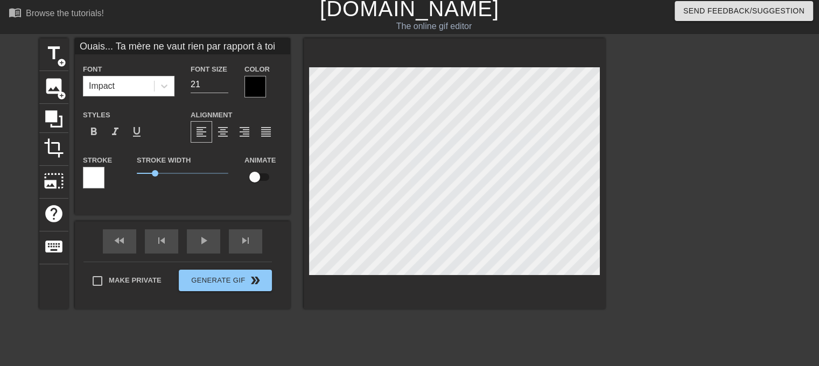
scroll to position [1, 4]
click at [248, 83] on div at bounding box center [256, 87] width 22 height 22
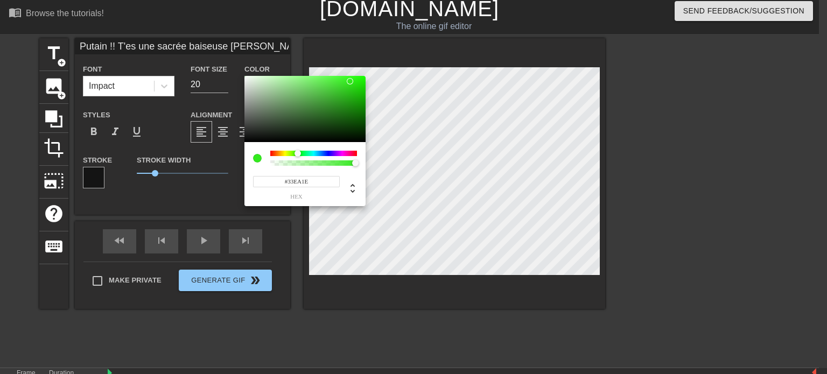
drag, startPoint x: 319, startPoint y: 185, endPoint x: 250, endPoint y: 172, distance: 69.6
click at [250, 172] on div "#33EA1E hex" at bounding box center [305, 174] width 121 height 64
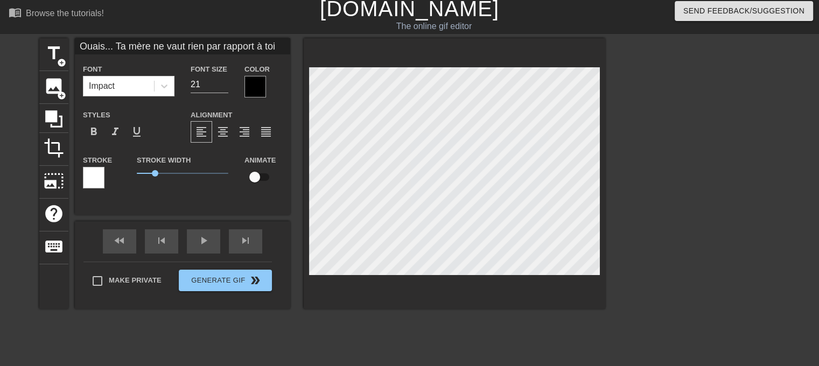
click at [256, 86] on div at bounding box center [256, 87] width 22 height 22
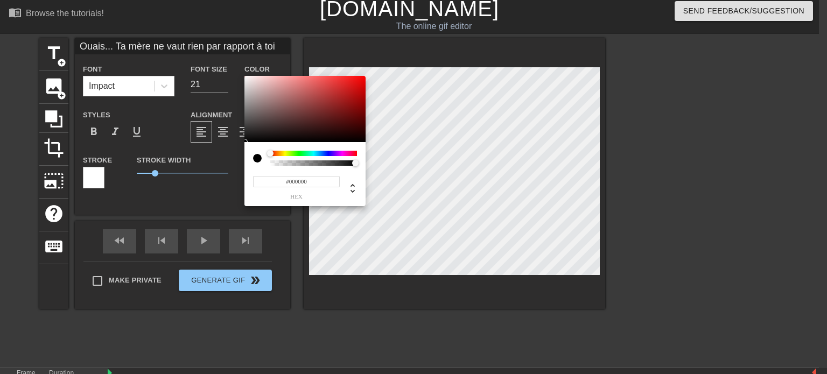
drag, startPoint x: 297, startPoint y: 178, endPoint x: 222, endPoint y: 165, distance: 76.0
click at [222, 165] on div "#000000 hex" at bounding box center [413, 187] width 827 height 374
paste input "33EA1E"
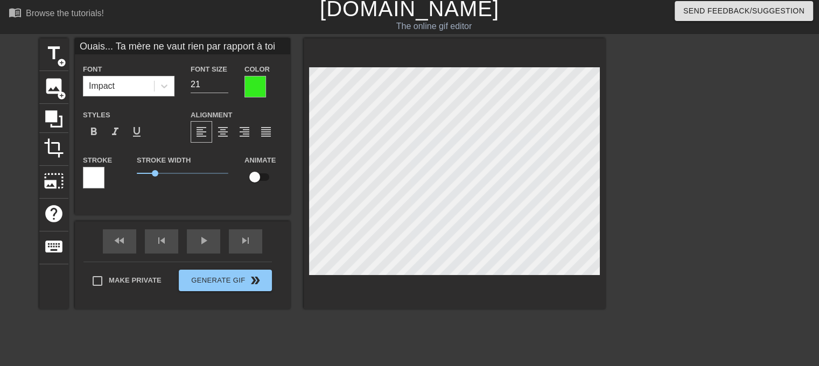
click at [91, 179] on div at bounding box center [94, 178] width 22 height 22
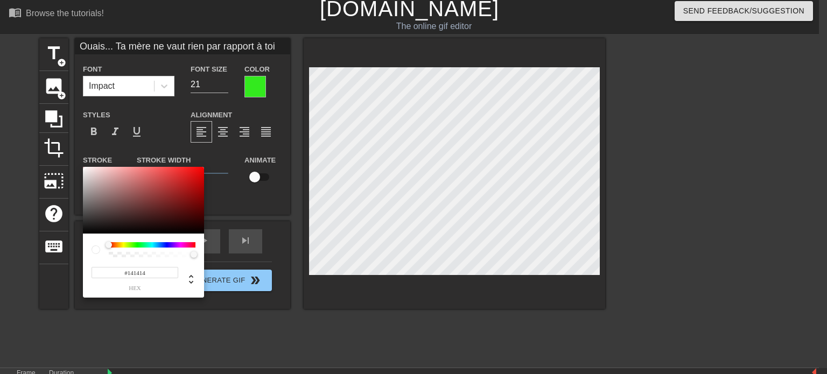
click at [83, 228] on div at bounding box center [143, 200] width 121 height 67
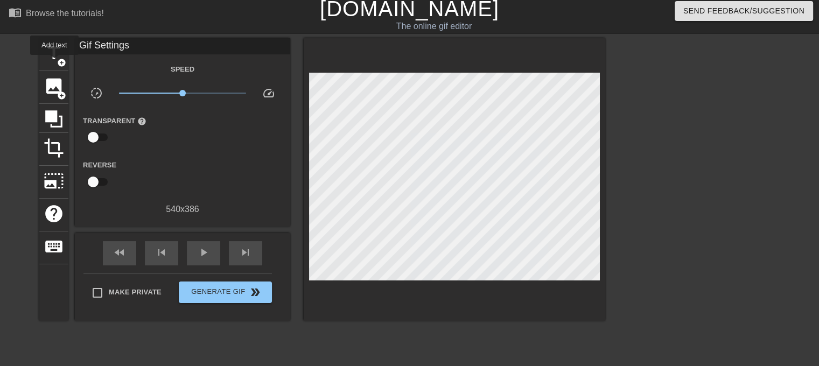
drag, startPoint x: 54, startPoint y: 62, endPoint x: 305, endPoint y: 144, distance: 263.8
click at [55, 62] on span "title" at bounding box center [54, 53] width 20 height 20
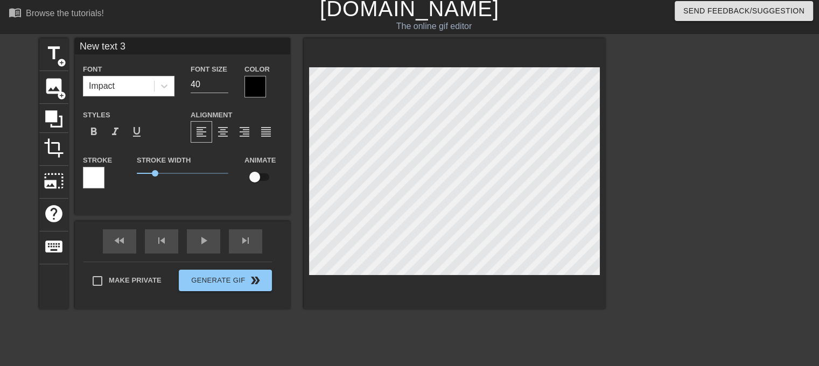
scroll to position [2, 1]
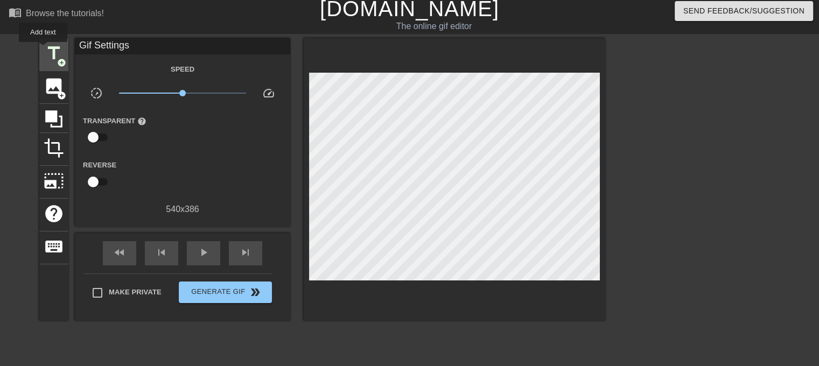
click at [43, 50] on div "title add_circle" at bounding box center [53, 54] width 29 height 33
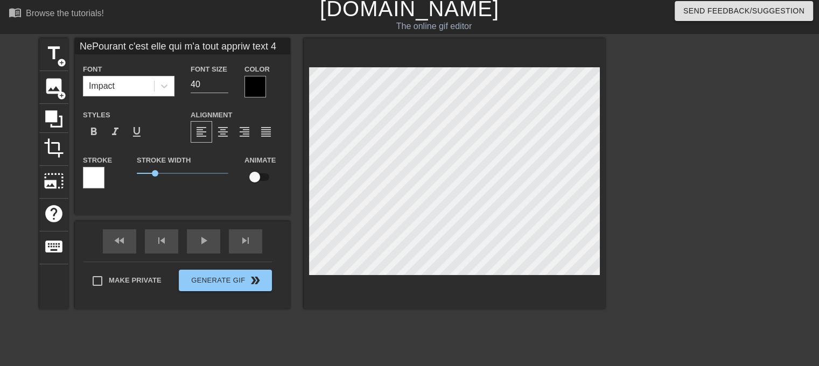
scroll to position [1, 10]
click at [222, 87] on input "39" at bounding box center [210, 84] width 38 height 17
click at [222, 87] on input "38" at bounding box center [210, 84] width 38 height 17
click at [222, 87] on input "37" at bounding box center [210, 84] width 38 height 17
click at [222, 87] on input "36" at bounding box center [210, 84] width 38 height 17
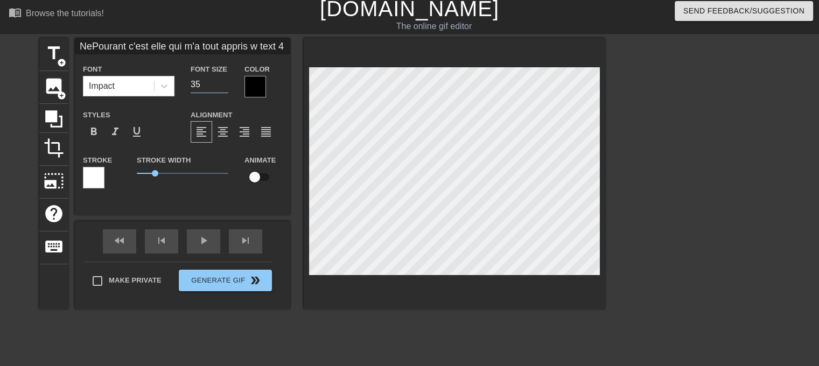
click at [222, 87] on input "35" at bounding box center [210, 84] width 38 height 17
click at [222, 87] on input "34" at bounding box center [210, 84] width 38 height 17
click at [222, 87] on input "33" at bounding box center [210, 84] width 38 height 17
click at [222, 87] on input "32" at bounding box center [210, 84] width 38 height 17
click at [222, 87] on input "31" at bounding box center [210, 84] width 38 height 17
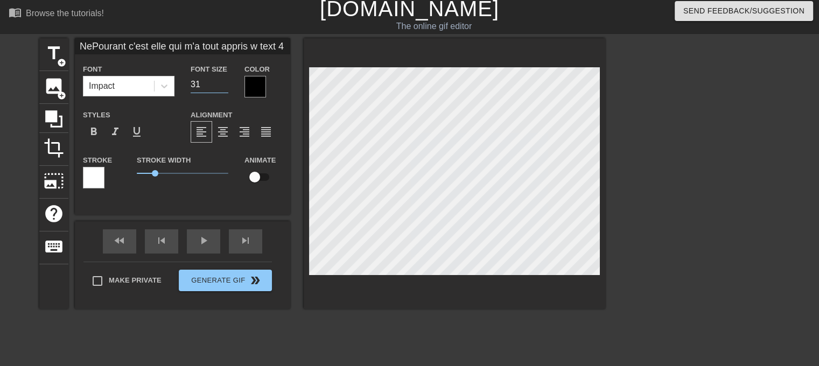
click at [222, 87] on input "30" at bounding box center [210, 84] width 38 height 17
click at [222, 87] on input "29" at bounding box center [210, 84] width 38 height 17
click at [222, 87] on input "28" at bounding box center [210, 84] width 38 height 17
click at [222, 87] on input "27" at bounding box center [210, 84] width 38 height 17
click at [222, 87] on input "26" at bounding box center [210, 84] width 38 height 17
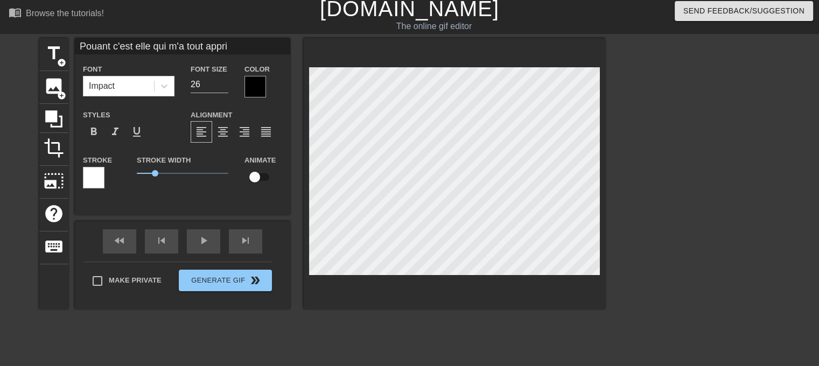
scroll to position [1, 9]
click at [226, 88] on input "25" at bounding box center [210, 84] width 38 height 17
click at [222, 87] on input "24" at bounding box center [210, 84] width 38 height 17
click at [222, 87] on input "23" at bounding box center [210, 84] width 38 height 17
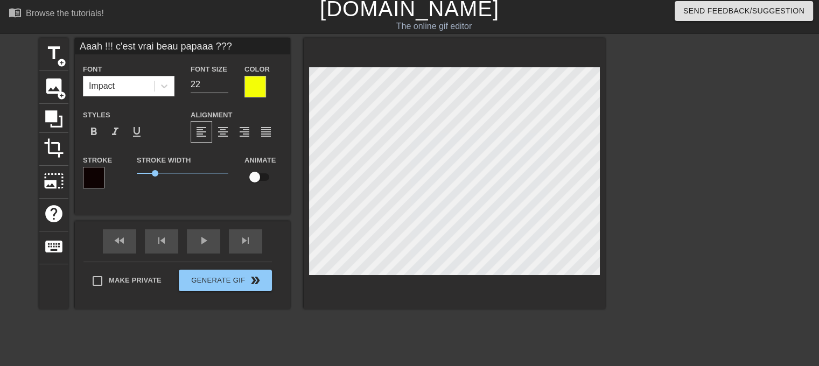
click at [253, 87] on div at bounding box center [256, 87] width 22 height 22
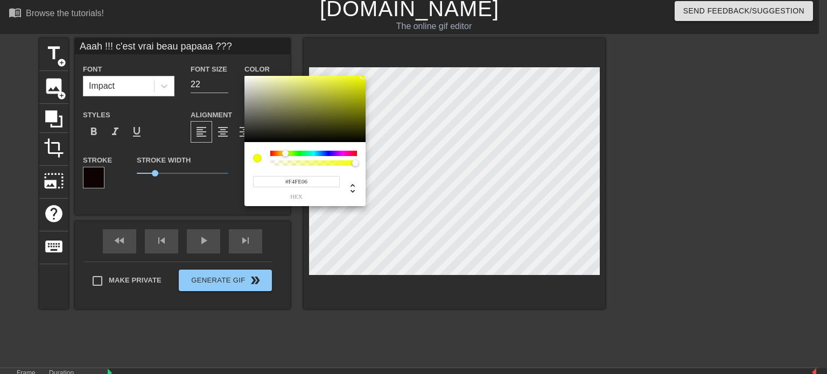
drag, startPoint x: 318, startPoint y: 183, endPoint x: 266, endPoint y: 182, distance: 51.7
click at [266, 182] on input "#F4FE06" at bounding box center [296, 181] width 87 height 11
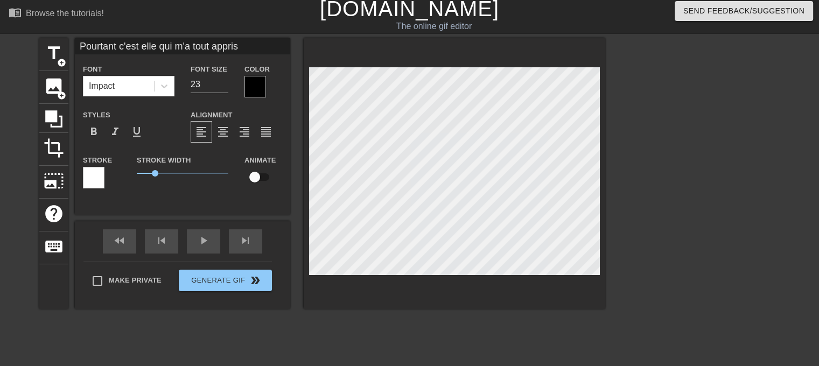
click at [250, 87] on div at bounding box center [256, 87] width 22 height 22
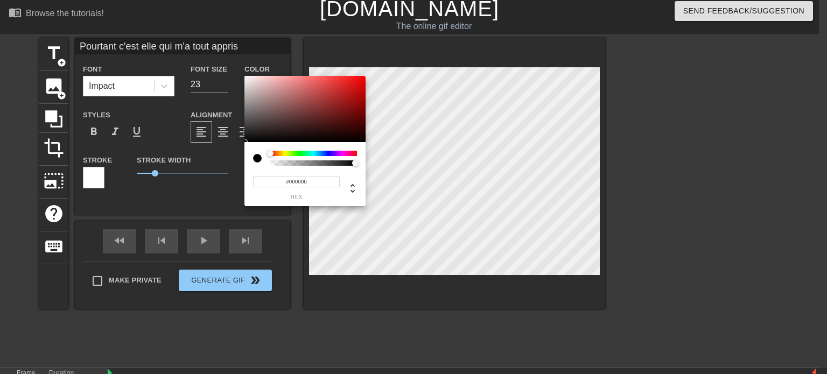
drag, startPoint x: 309, startPoint y: 182, endPoint x: 266, endPoint y: 182, distance: 43.6
click at [266, 182] on input "#000000" at bounding box center [296, 181] width 87 height 11
paste input "F4FE06"
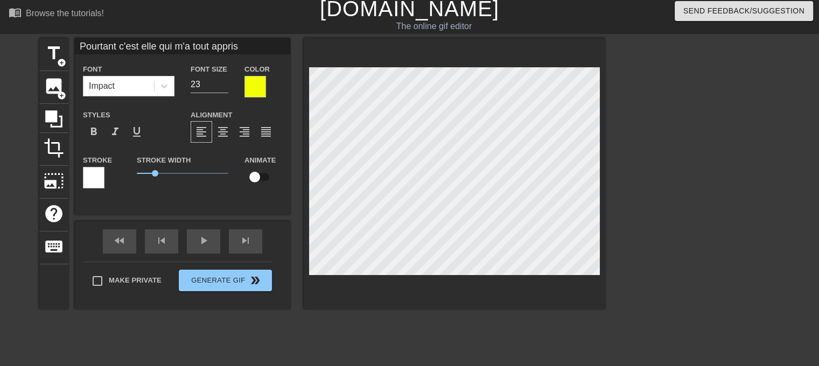
click at [103, 183] on div at bounding box center [94, 178] width 22 height 22
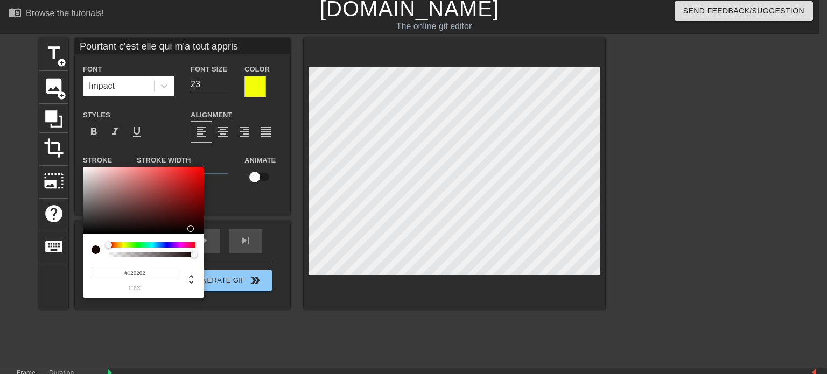
click at [84, 229] on div at bounding box center [143, 200] width 121 height 67
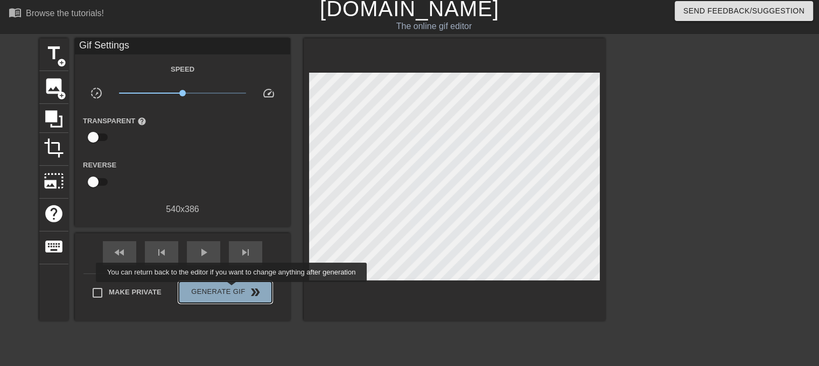
click at [233, 290] on span "Generate Gif double_arrow" at bounding box center [225, 292] width 85 height 13
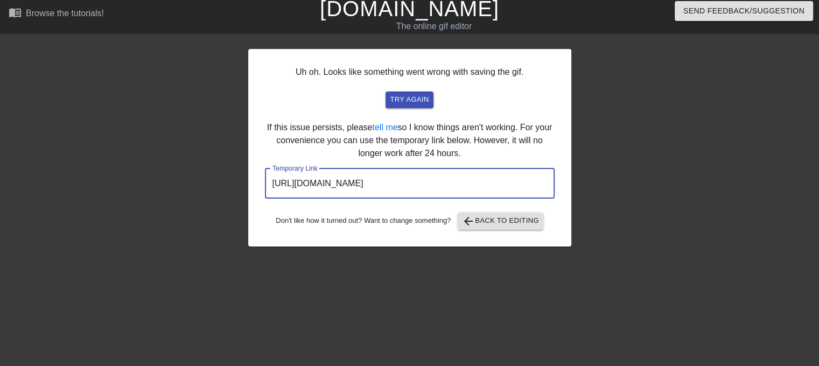
drag, startPoint x: 495, startPoint y: 185, endPoint x: 264, endPoint y: 193, distance: 230.7
click at [263, 193] on div "Uh oh. Looks like something went wrong with saving the gif. try again If this i…" at bounding box center [409, 148] width 323 height 198
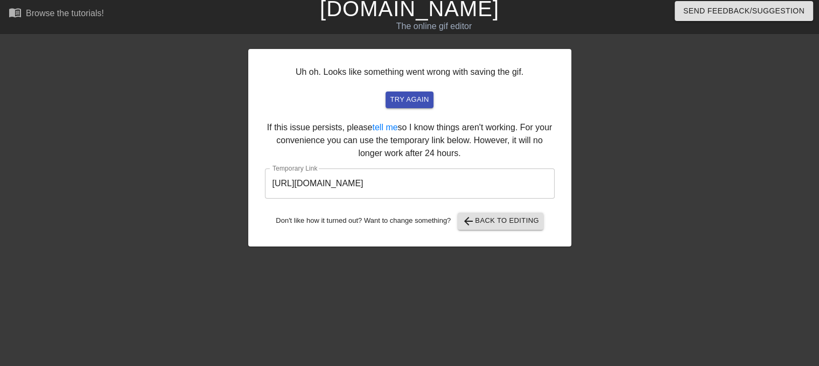
click at [403, 4] on link "[DOMAIN_NAME]" at bounding box center [409, 9] width 179 height 24
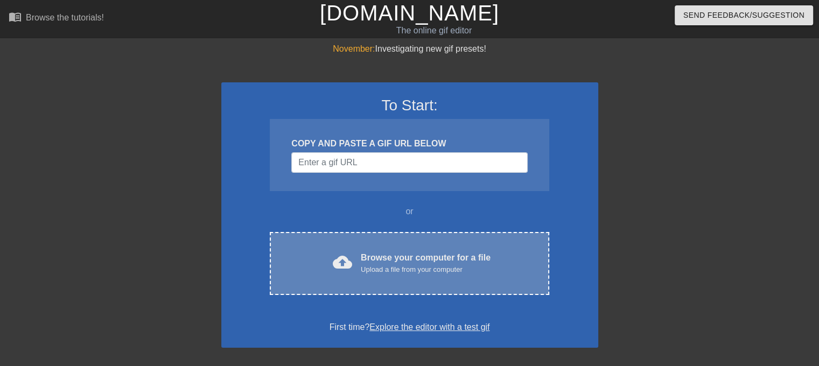
click at [392, 260] on div "Browse your computer for a file Upload a file from your computer" at bounding box center [426, 264] width 130 height 24
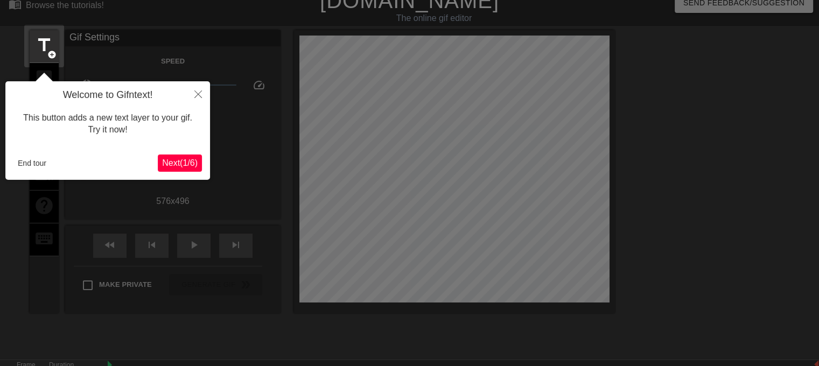
scroll to position [26, 0]
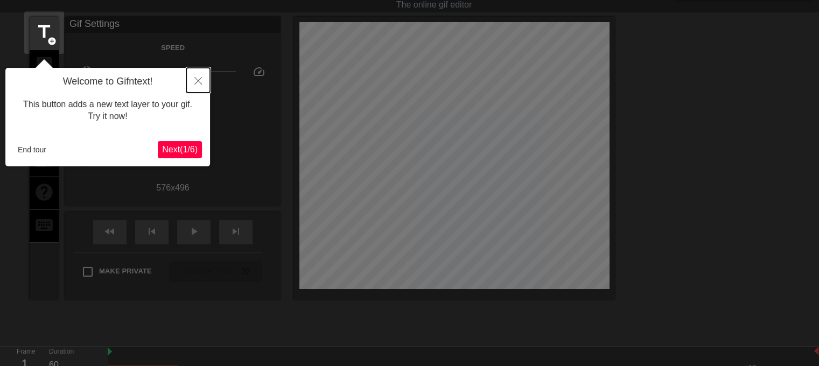
click at [199, 82] on icon "Close" at bounding box center [198, 81] width 8 height 8
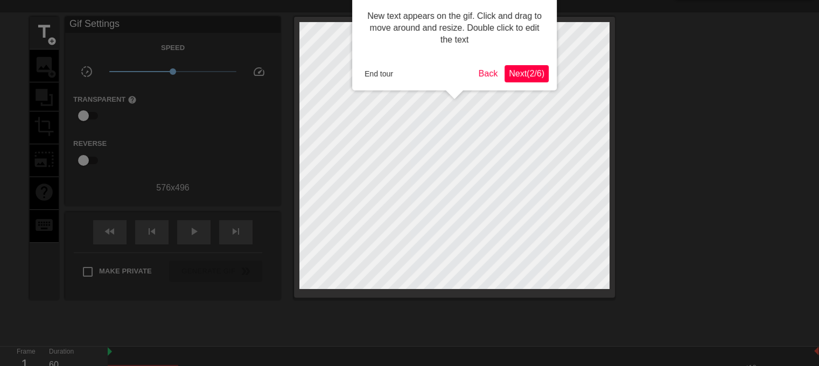
scroll to position [0, 0]
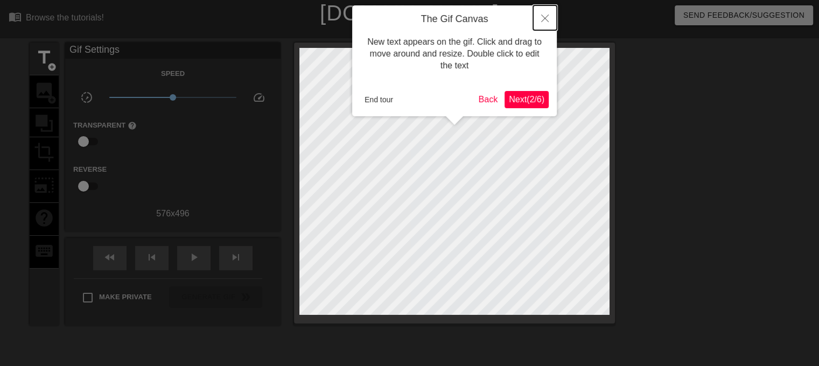
click at [547, 19] on icon "Close" at bounding box center [545, 19] width 8 height 8
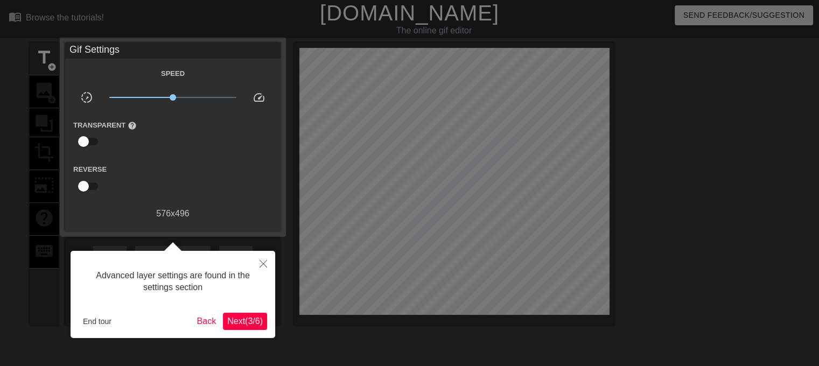
scroll to position [26, 0]
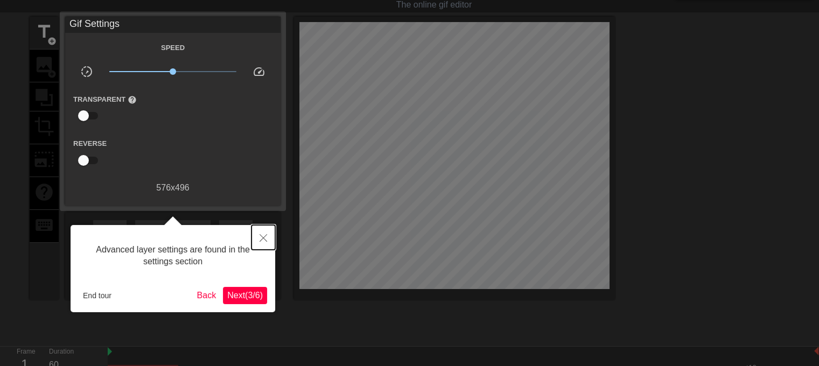
click at [263, 236] on icon "Close" at bounding box center [264, 238] width 8 height 8
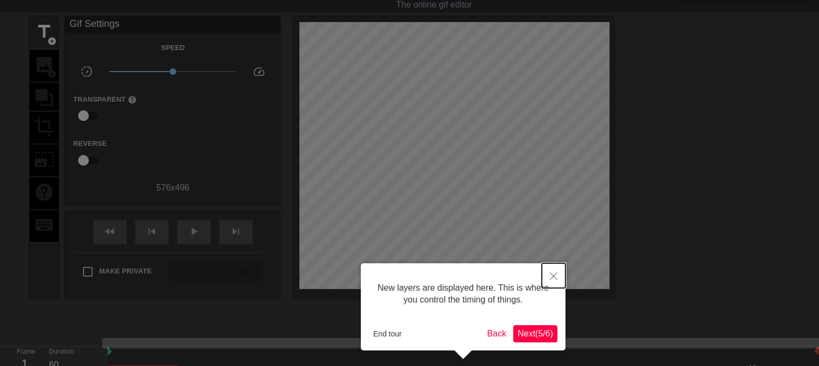
click at [556, 274] on icon "Close" at bounding box center [554, 277] width 8 height 8
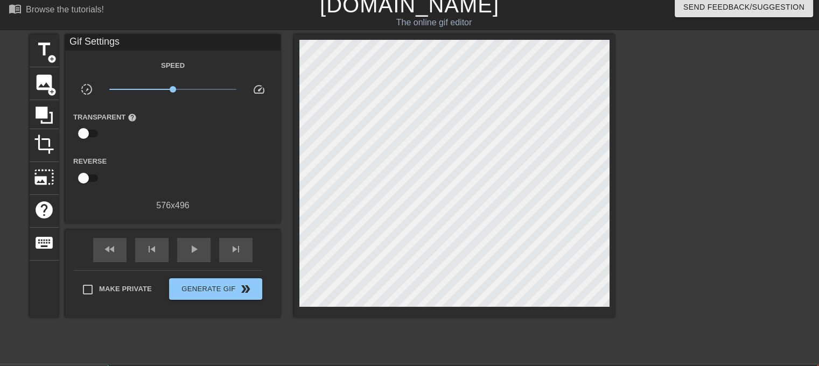
scroll to position [0, 0]
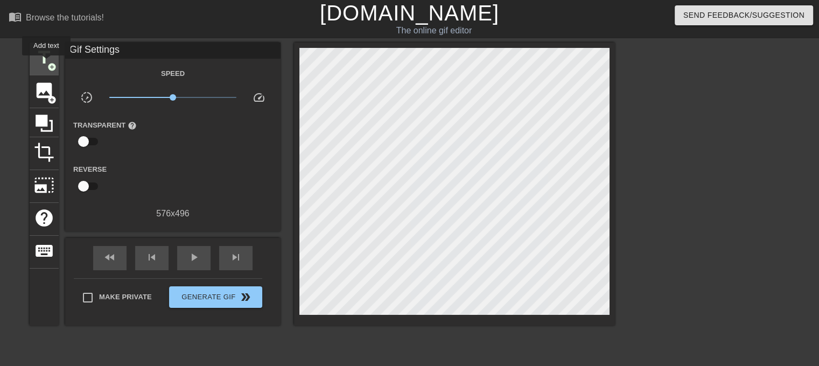
click at [46, 62] on span "title" at bounding box center [44, 57] width 20 height 20
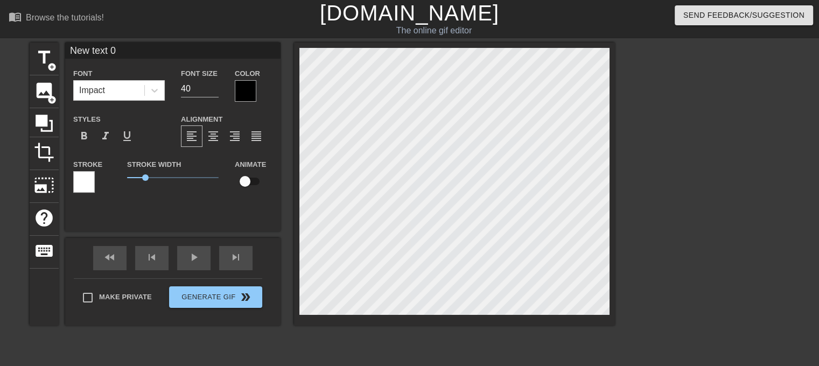
scroll to position [1, 3]
type input "New text"
type textarea "New text"
type input "New text"
type textarea "New text"
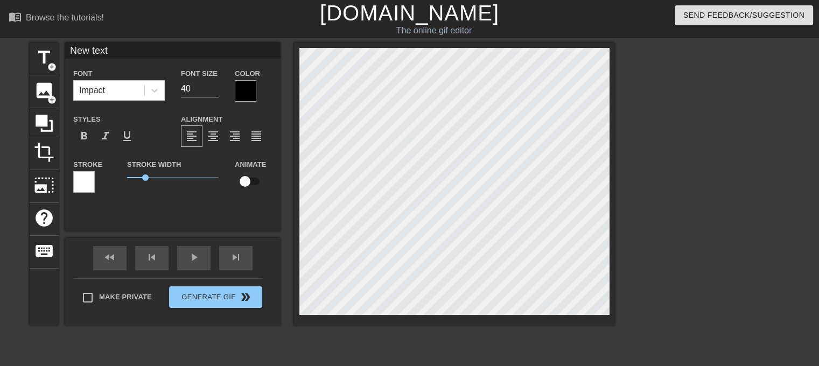
type input "New tex"
type textarea "New tex"
type input "New te"
type textarea "New te"
type input "New t"
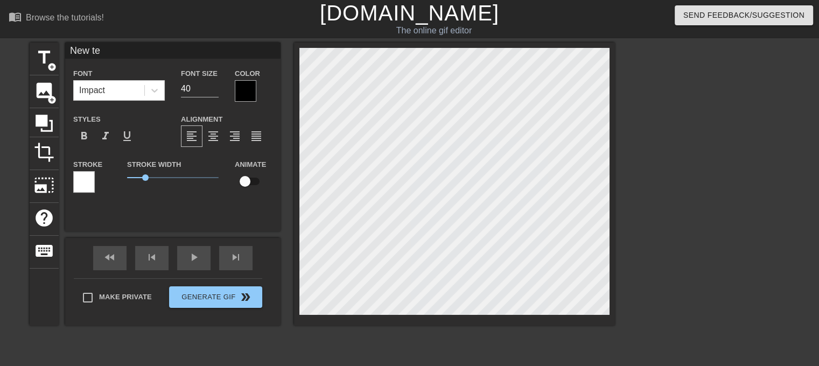
type textarea "New t"
type input "New"
type textarea "New"
type input "New"
type textarea "New"
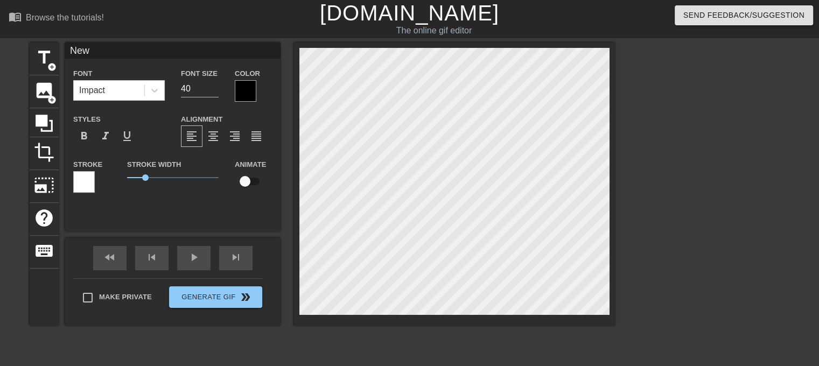
type input "Ne"
type textarea "Ne"
type input "N"
type textarea "N"
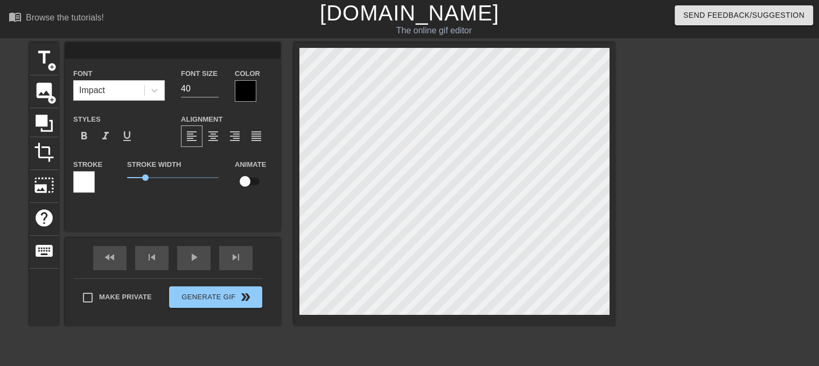
type input "T"
type textarea "T"
type input "To"
type textarea "To"
type input "Toi"
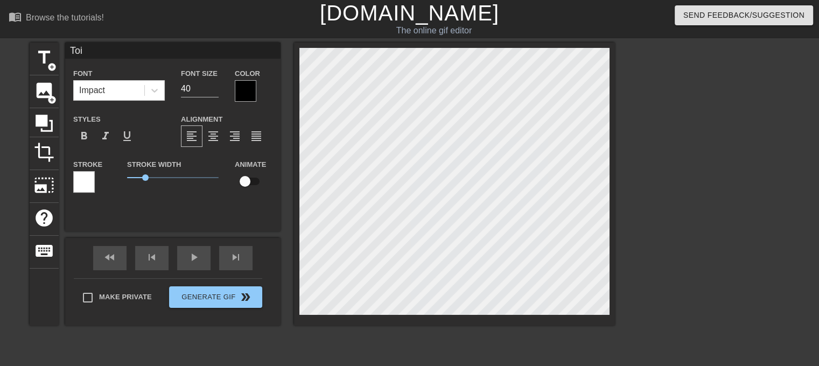
type textarea "Toi"
type input "Toi"
type textarea "Toi"
type input "Toi q"
type textarea "Toi q"
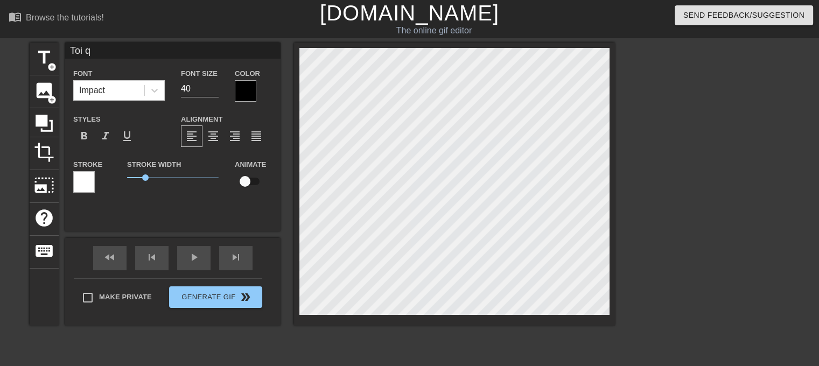
type input "Toi qu"
type textarea "Toi qu"
type input "Toi qui"
type textarea "Toi qui"
type input "Toi qui"
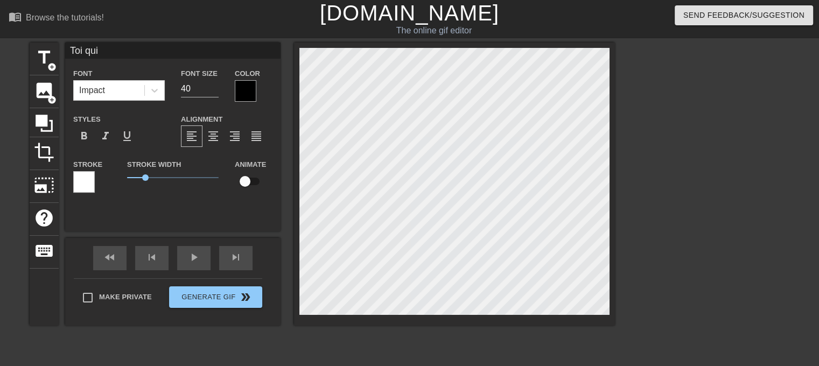
type textarea "Toi qui"
type input "Toi qui d"
type textarea "Toi qui d"
type input "Toi qui di"
type textarea "Toi qui di"
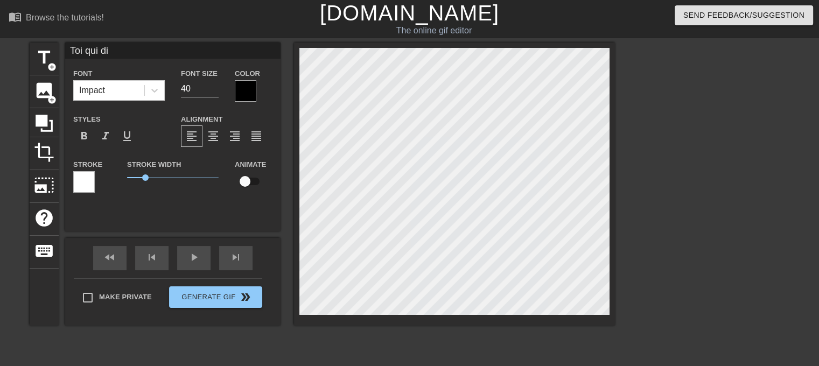
type input "Toi qui dis"
type textarea "Toi qui disa"
type input "Toi qui disai"
type textarea "Toi qui disai"
type input "Toi qui disait"
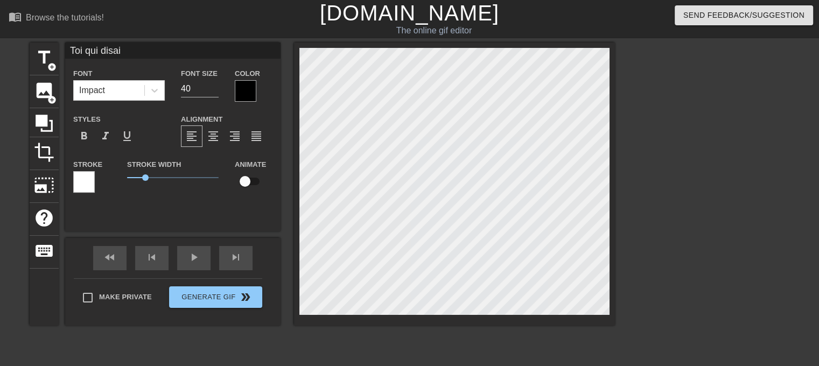
type textarea "Toi qui disait"
type input "Toi qui disait"
type textarea "Toi qui disait"
type input "Toi qui disait q"
type textarea "Toi qui disait q"
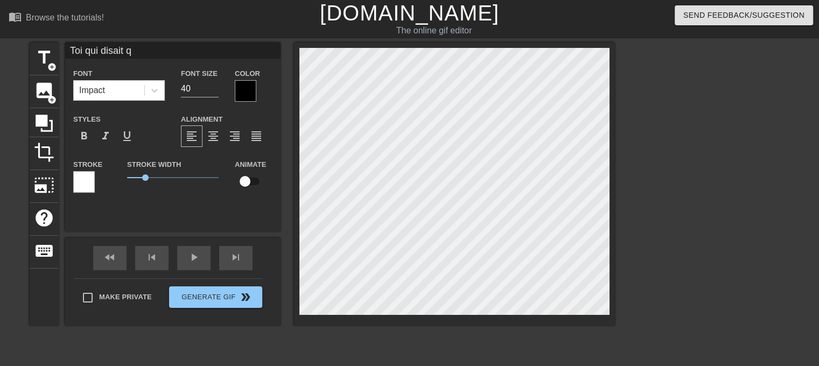
type input "Toi qui disait qi"
type textarea "Toi qui disait qi"
type input "Toi qui disait qie"
type textarea "Toi qui disait qie"
type input "Toi qui disait qie"
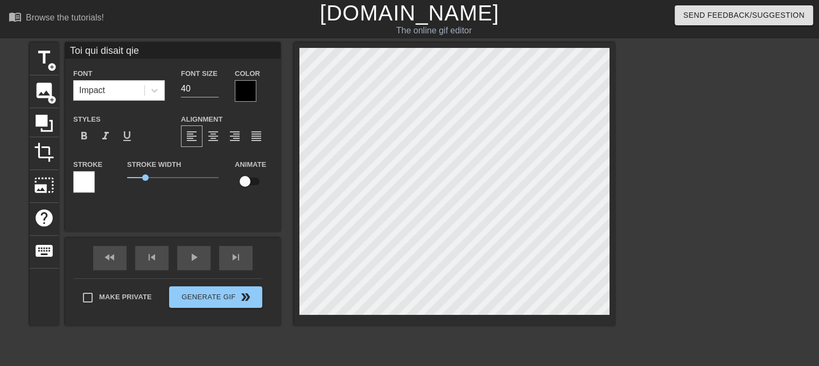
type textarea "Toi qui disait qie"
type input "Toi qui disait qie"
type textarea "Toi qui disait qie"
type input "Toi qui disait qi"
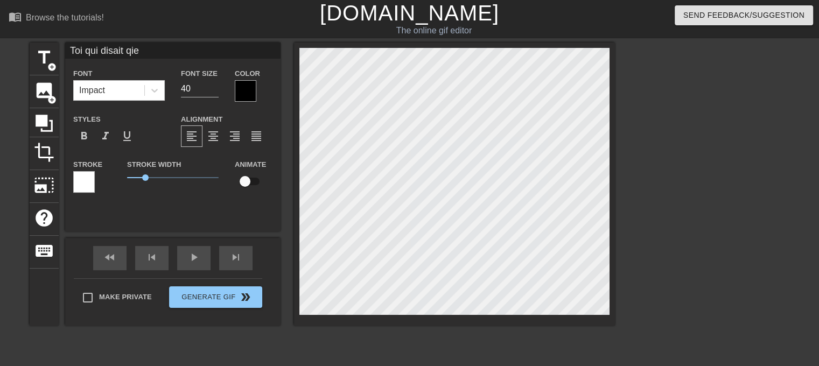
type textarea "Toi qui disait qi"
type input "Toi qui disait q"
type textarea "Toi qui disait q"
type input "Toi qui disait qu"
type textarea "Toi qui disait qu"
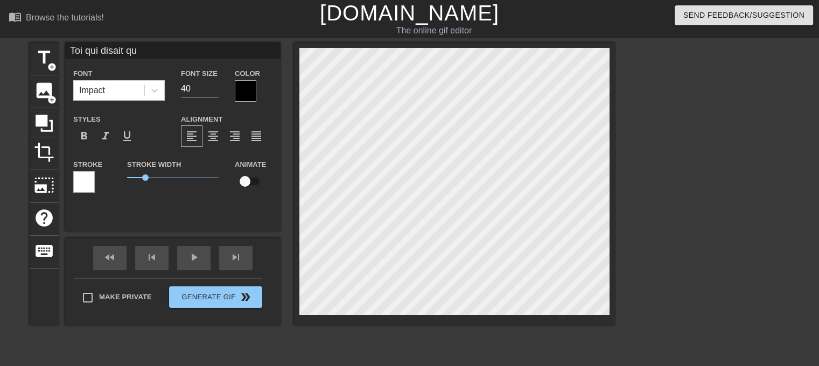
type input "Toi qui disait que"
type textarea "Toi qui disait que"
type input "Toi qui disait que t"
type textarea "Toi qui disait que t"
type input "Toi qui disait que ta"
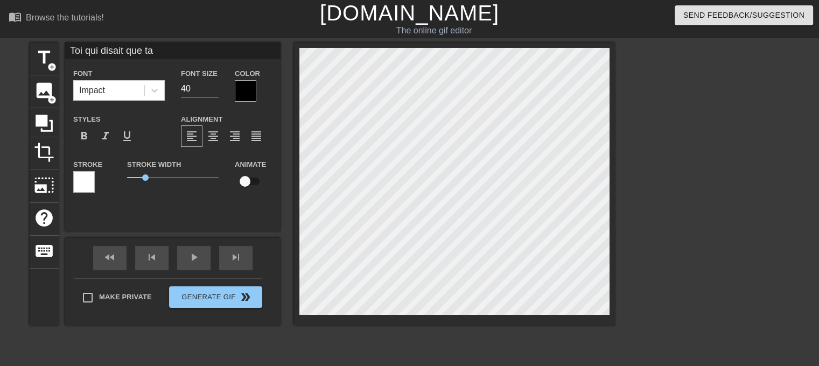
type textarea "Toi qui disait que ta"
type input "Toi qui disait que ta f"
type textarea "Toi qui disait que ta f"
type input "Toi qui disait que ta fe"
type textarea "Toi qui disait que ta fe"
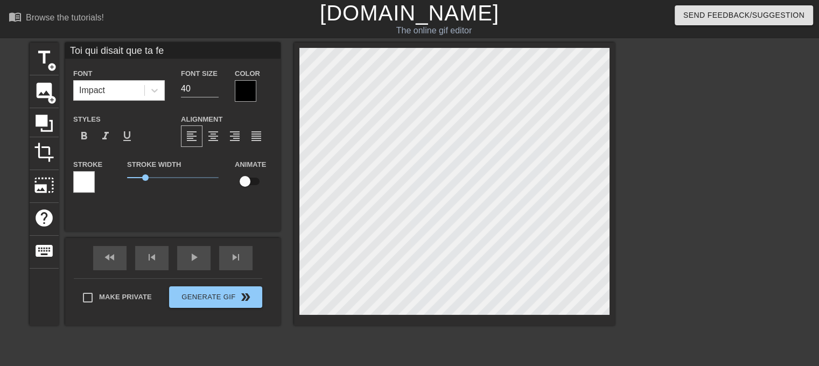
type input "Toi qui disait que ta fem"
type textarea "Toi qui disait que ta fem"
type input "Toi qui disait que ta femm"
type textarea "Toi qui disait que ta femme"
type input "Toi qui disait que ta femme"
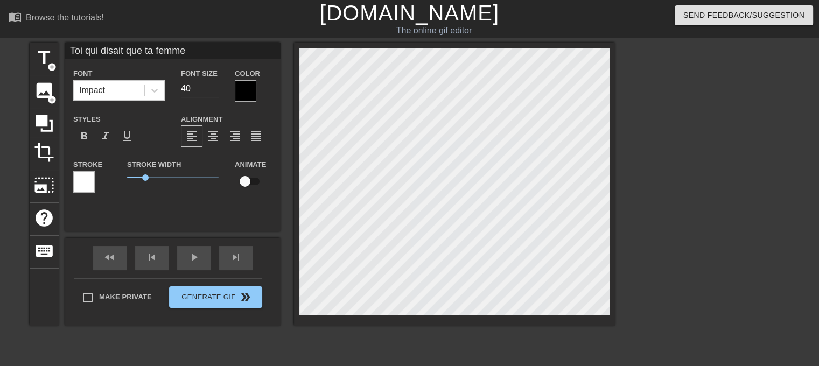
type textarea "Toi qui disait que ta femme"
type input "Toi qui disait que ta femme é"
type textarea "Toi qui disait que ta femme é"
type input "Toi qui disait que ta femme ét"
type textarea "Toi qui disait que ta femme ét"
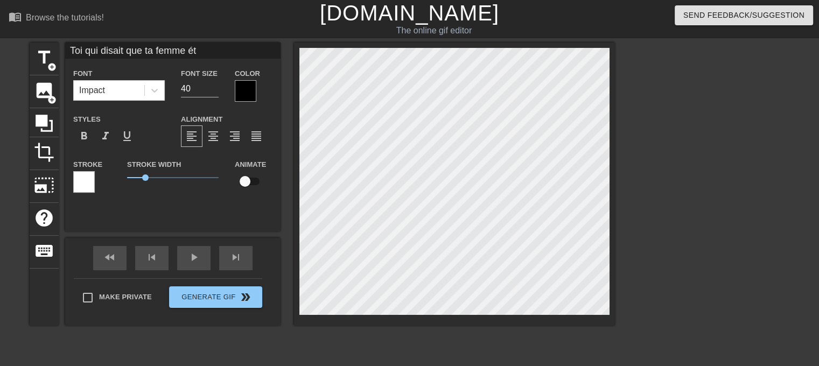
type input "Toi qui disait que ta femme éta"
type textarea "Toi qui disait que ta femme éta"
type input "Toi qui disait que ta femme étai"
type textarea "Toi qui disait que ta femme étai"
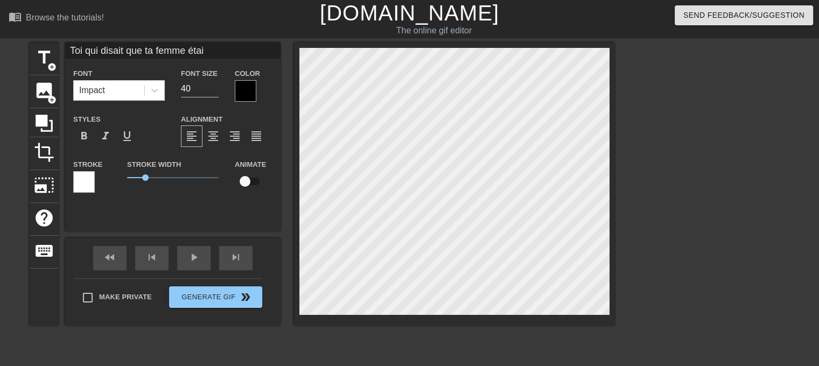
type input "Toi qui disait que ta femme était"
type textarea "Toi qui disait que ta femme était"
type input "Toi qui disait que ta femme était"
type textarea "Toi qui disait que ta femme était"
type input "Toi qui disait que ta femme était u"
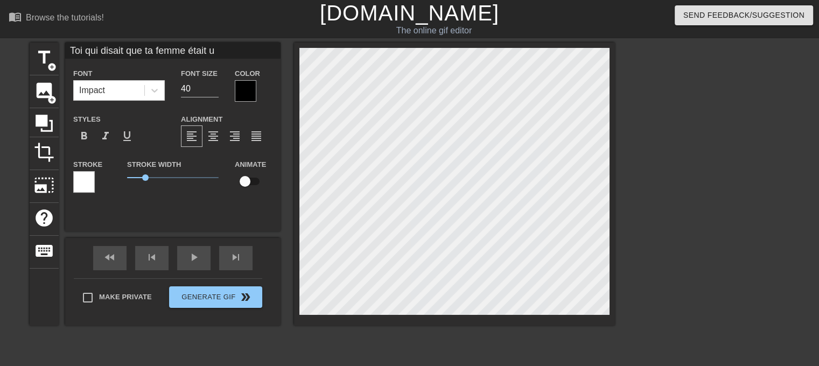
type textarea "Toi qui disait que ta femme était u"
type input "Toi qui disait que ta femme était un"
type textarea "Toi qui disait que ta femme était un"
type input "Toi qui disait que ta femme était un"
type textarea "Toi qui disait que ta femme était un"
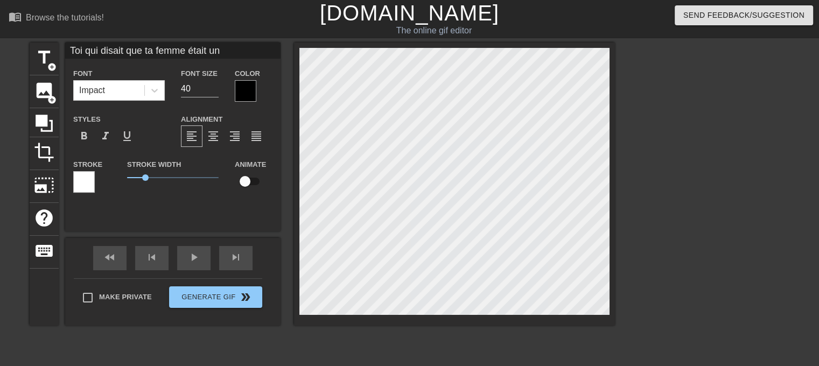
type input "Toi qui disait que ta femme était un g"
type textarea "Toi qui disait que ta femme était un g"
type input "Toi qui disait que ta femme était un gr"
type textarea "Toi qui disait que ta femme était un gr"
type input "Toi qui disait que ta femme était un gro"
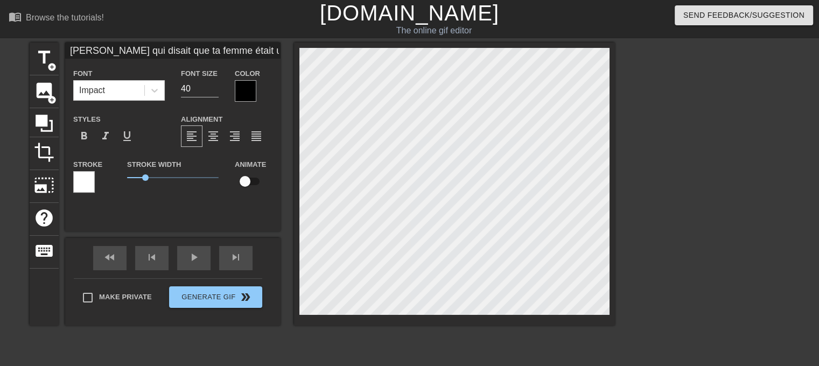
type textarea "Toi qui disait que ta femme était un gro"
type input "Toi qui disait que ta femme était un gros"
type textarea "Toi qui disait que ta femme était un gros"
type input "Toi qui disait que ta femme était un gros"
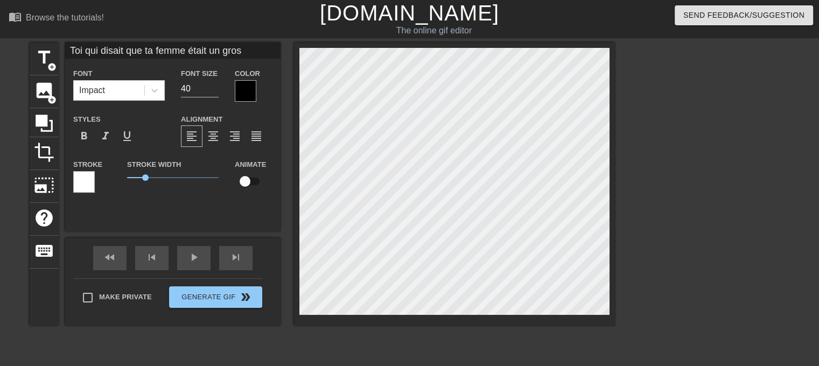
type textarea "Toi qui disait que ta femme était un gros"
type input "Toi qui disait que ta femme était un gros g"
type textarea "Toi qui disait que ta femme était un gros g"
type input "Toi qui disait que ta femme était un gros gr"
type textarea "Toi qui disait que ta femme était un gros gr"
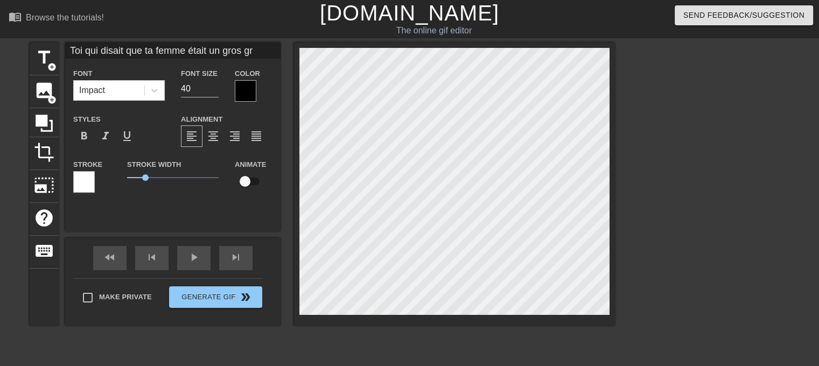
type input "Toi qui disait que ta femme était un gros gro"
type textarea "Toi qui disait que ta femme était un gros gros"
type input "Toi qui disait que ta femme était un gros gros"
type textarea "Toi qui disait que ta femme était un gros gros"
type input "Toi qui disait que ta femme était un gros gros t"
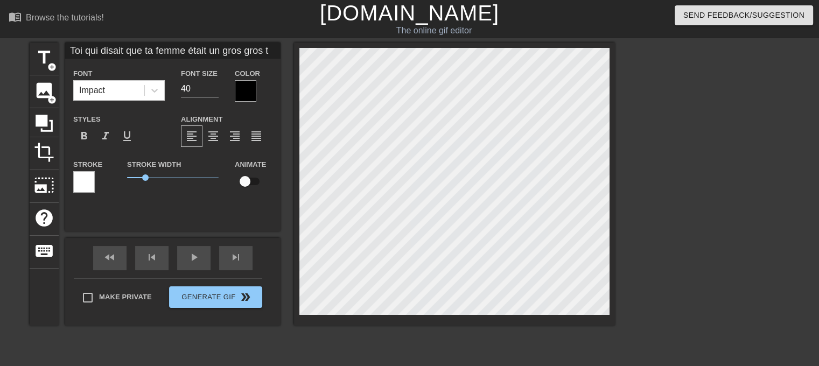
type textarea "Toi qui disait que ta femme était un gros gros t"
type input "Toi qui disait que ta femme était un gros gros ta"
type textarea "Toi qui disait que ta femme était un gros gros ta"
type input "Toi qui disait que ta femme était un gros gros tas"
type textarea "Toi qui disait que ta femme était un gros gros tas"
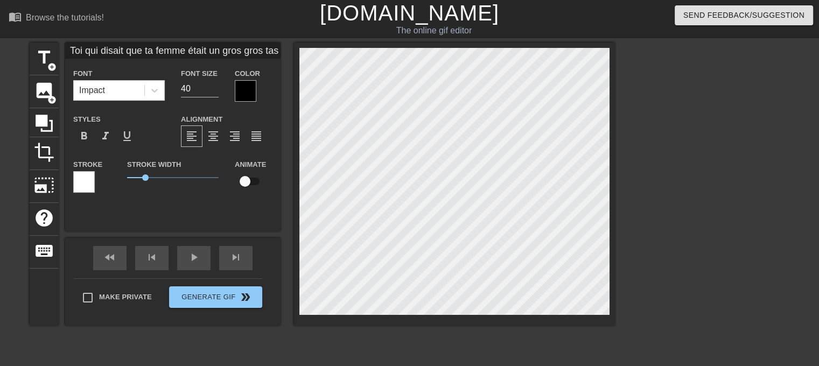
type input "Toi qui disait que ta femme était un gros gros tas"
type textarea "Toi qui disait que ta femme était un gros gros tas"
type input "Toi qui disait que ta femme était un gros gros tas d"
type textarea "Toi qui disait que ta femme était un gros gros tas d"
type input "Toi qui disait que ta femme était un gros gros tas do"
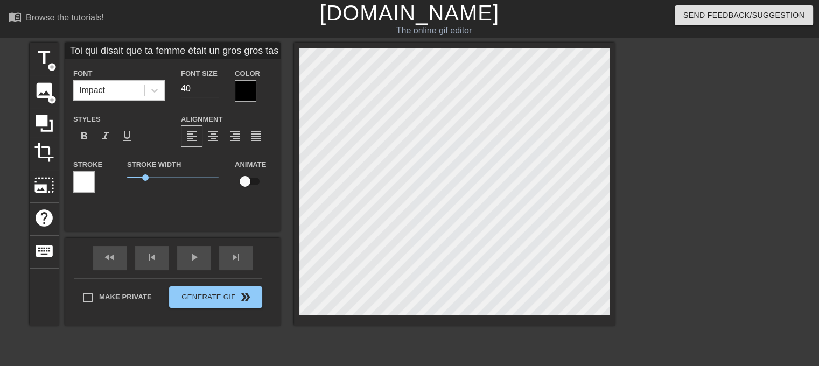
type textarea "Toi qui disait que ta femme était un gros gros tas do"
type input "Toi qui disait que ta femme était un gros gros tas don"
type textarea "Toi qui disait que ta femme était un gros gros tas don"
type input "Toi qui disait que ta femme était un gros gros tas dont"
type textarea "Toi qui disait que ta femme était un gros gros tas dont"
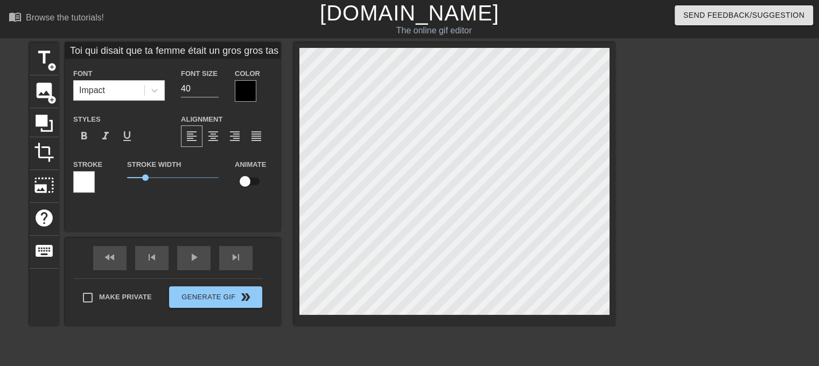
type input "Toi qui disait que ta femme était un gros gros tas dont"
type textarea "Toi qui disait que ta femme était un gros gros tas dont"
type input "Toi qui disait que ta femme était un gros gros tas dont p"
type textarea "Toi qui disait que ta femme était un gros gros tas dont p"
type input "Toi qui disait que ta femme était un gros gros tas dont pe"
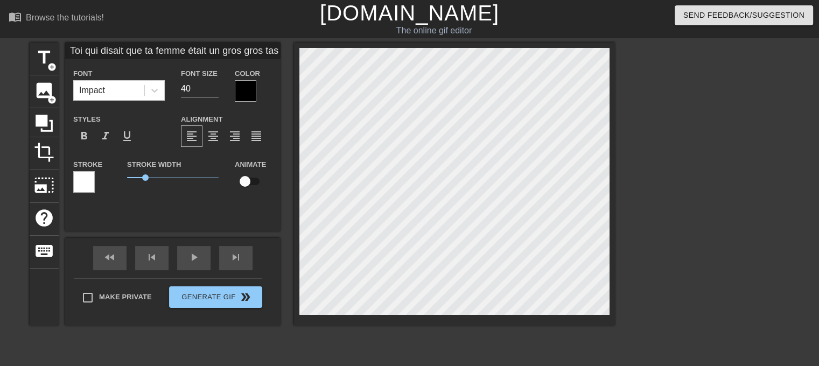
type textarea "Toi qui disait que ta femme était un gros gros tas dont pe"
type input "Toi qui disait que ta femme était un gros gros tas dont per"
type textarea "Toi qui disait que ta femme était un gros gros tas dont per"
type input "Toi qui disait que ta femme était un gros gros tas dont pers"
type textarea "Toi qui disait que ta femme était un gros gros tas dont pers"
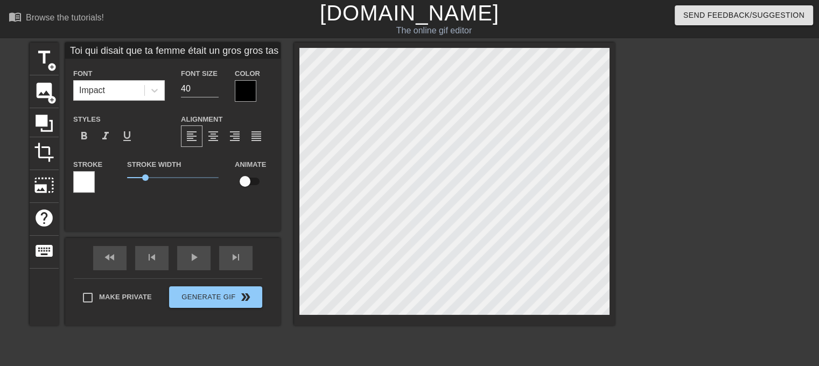
type input "Toi qui disait que ta femme était un gros gros tas dont perso"
type textarea "Toi qui disait que ta femme était un gros gros tas dont perso"
type input "Toi qui disait que ta femme était un gros gros tas dont person"
type textarea "Toi qui disait que ta femme était un gros gros tas dont person"
type input "Toi qui disait que ta femme était un gros gros tas dont personn"
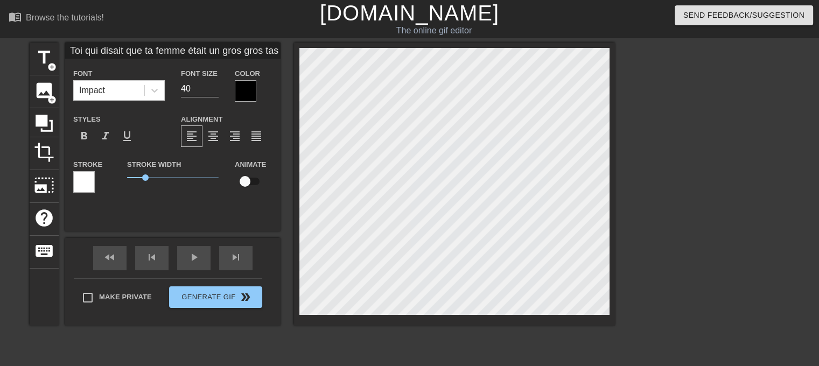
type textarea "Toi qui disait que ta femme était un gros gros tas dont personne"
type input "Toi qui disait que ta femme était un gros gros tas dont personne"
type textarea "Toi qui disait que ta femme était un gros gros tas dont personne"
type input "Toi qui disait que ta femme était un gros gros tas dont personne n"
type textarea "Toi qui disait que ta femme était un gros gros tas dont personne n"
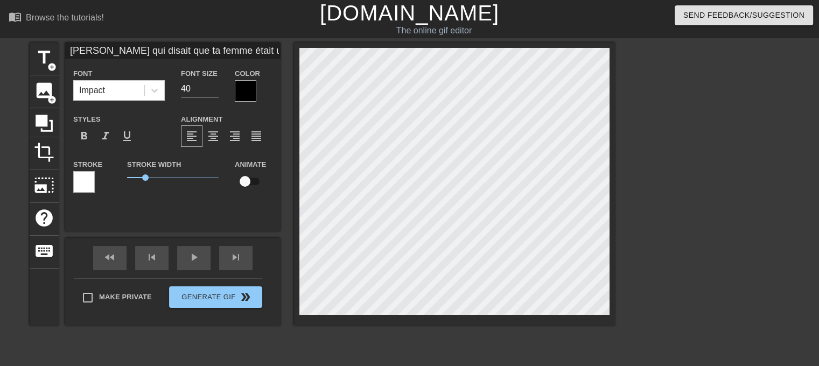
type input "Toi qui disait que ta femme était un gros gros tas dont personne ne"
type textarea "Toi qui disait que ta femme était un gros gros tas dont personne ne"
type input "Toi qui disait que ta femme était un gros gros tas dont personne ne v"
type textarea "Toi qui disait que ta femme était un gros gros tas dont personne ne v"
type input "Toi qui disait que ta femme était un gros gros tas dont personne ne vo"
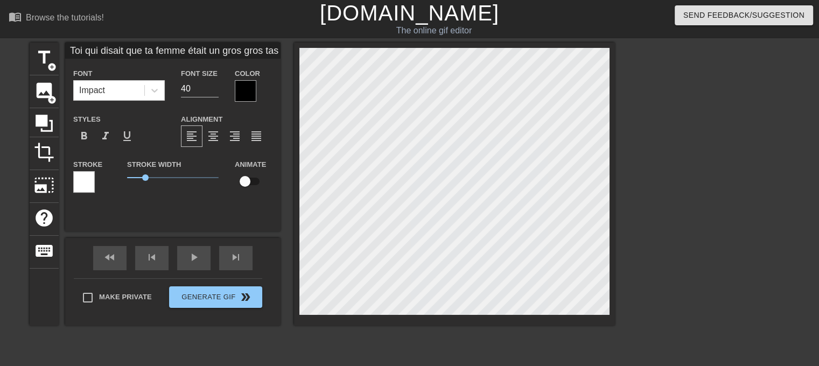
type textarea "Toi qui disait que ta femme était un gros gros tas dont personne ne vo"
type input "Toi qui disait que ta femme était un gros gros tas dont personne ne vou"
type textarea "Toi qui disait que ta femme était un gros gros tas dont personne ne vou"
type input "Toi qui disait que ta femme était un gros gros tas dont personne ne voud"
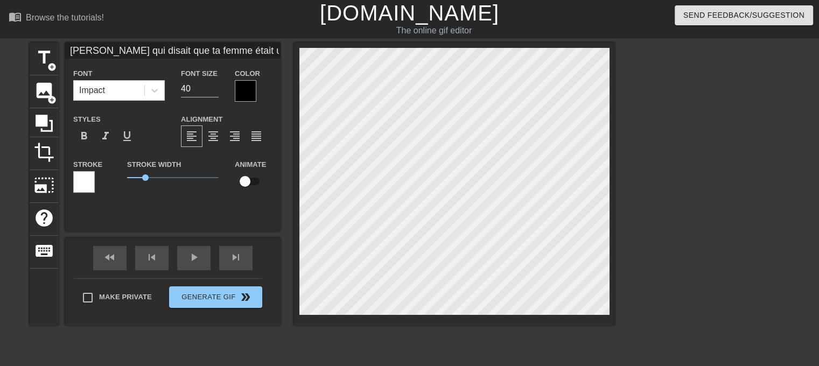
type textarea "Toi qui disait que ta femme était un gros gros tas dont personne ne voud"
type input "Toi qui disait que ta femme était un gros gros tas dont personne ne voudr"
type textarea "Toi qui disait que ta femme était un gros gros tas dont personne ne voudr"
type input "Toi qui disait que ta femme était un gros gros tas dont personne ne voudra"
type textarea "Toi qui disait que ta femme était un gros gros tas dont personne ne voudra"
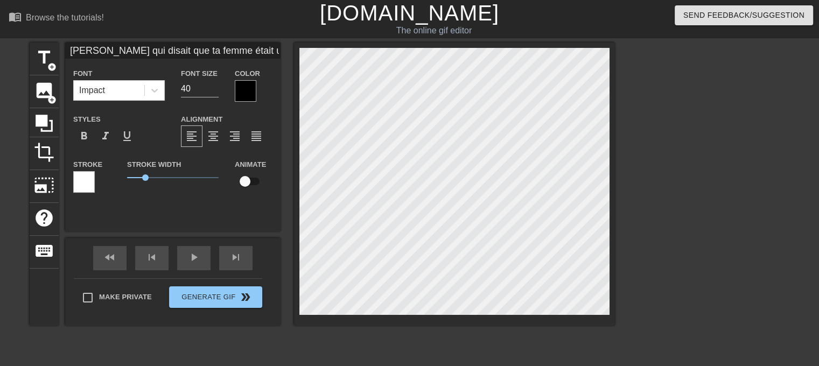
scroll to position [1, 18]
type input "Toi qui disait que ta femme était un gros gros tas dont personne ne voudrai"
type textarea "Toi qui disait que ta femme était un gros gros tas dont personne ne voudrai"
type input "Toi qui disait que ta femme était un gros gros tas dont personne ne voudrait"
type textarea "Toi qui disait que ta femme était un gros gros tas dont personne ne voudrait"
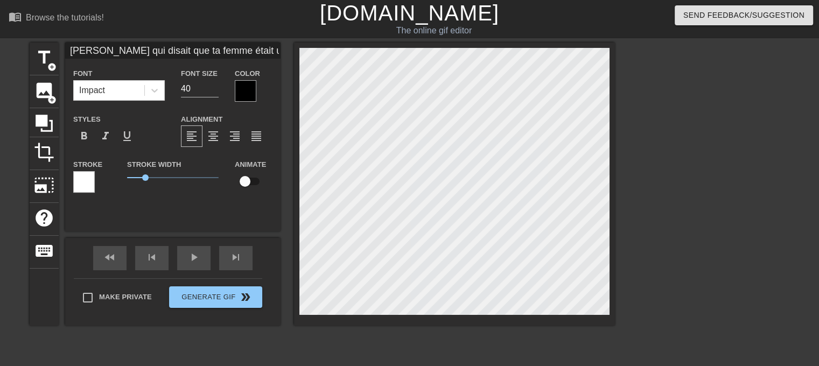
type input "Toi qui disait que ta femme était un gros gro."
type textarea "Toi qui disait que ta femme était un gros gro."
type input "Toi qui disait que ta femme était un gros gro.."
type textarea "Toi qui disait que ta femme était un gros gro.."
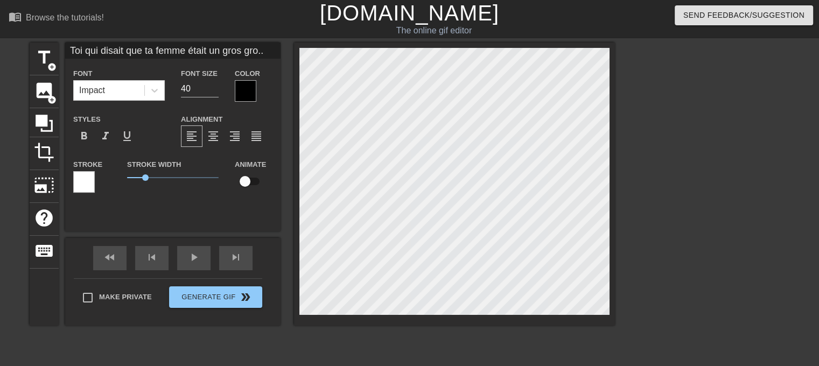
type input "Toi qui disait que ta femme était un gros gro..."
type textarea "Toi qui disait que ta femme était un gros gro..."
click at [213, 93] on input "39" at bounding box center [200, 88] width 38 height 17
click at [213, 93] on input "38" at bounding box center [200, 88] width 38 height 17
click at [213, 93] on input "37" at bounding box center [200, 88] width 38 height 17
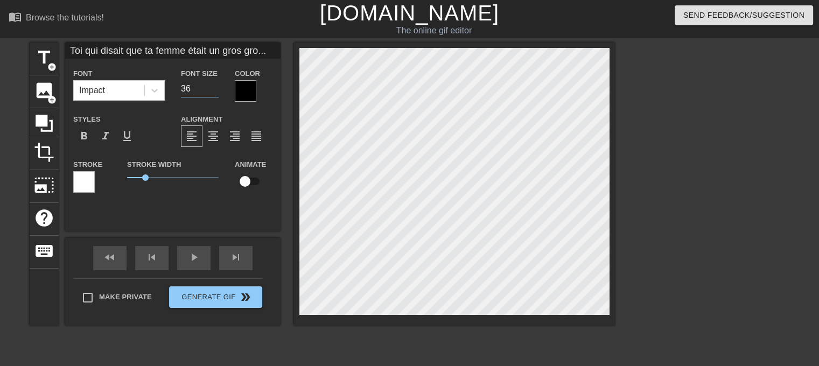
click at [213, 93] on input "36" at bounding box center [200, 88] width 38 height 17
click at [213, 93] on input "35" at bounding box center [200, 88] width 38 height 17
click at [213, 93] on input "34" at bounding box center [200, 88] width 38 height 17
click at [213, 93] on input "33" at bounding box center [200, 88] width 38 height 17
click at [213, 93] on input "32" at bounding box center [200, 88] width 38 height 17
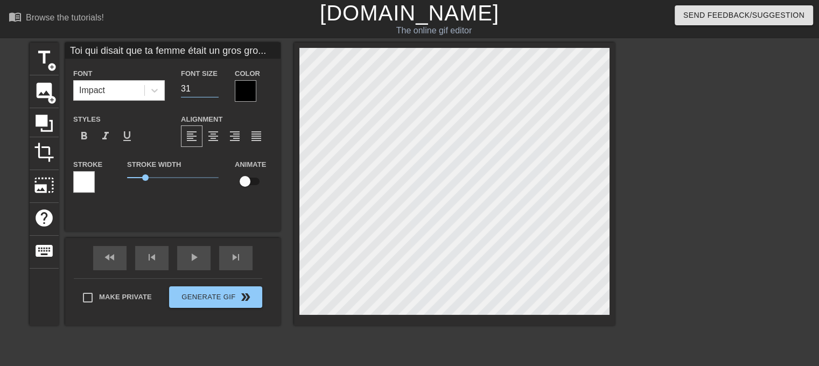
click at [213, 93] on input "31" at bounding box center [200, 88] width 38 height 17
click at [213, 93] on input "30" at bounding box center [200, 88] width 38 height 17
click at [213, 93] on input "29" at bounding box center [200, 88] width 38 height 17
click at [213, 93] on input "28" at bounding box center [200, 88] width 38 height 17
click at [213, 93] on input "27" at bounding box center [200, 88] width 38 height 17
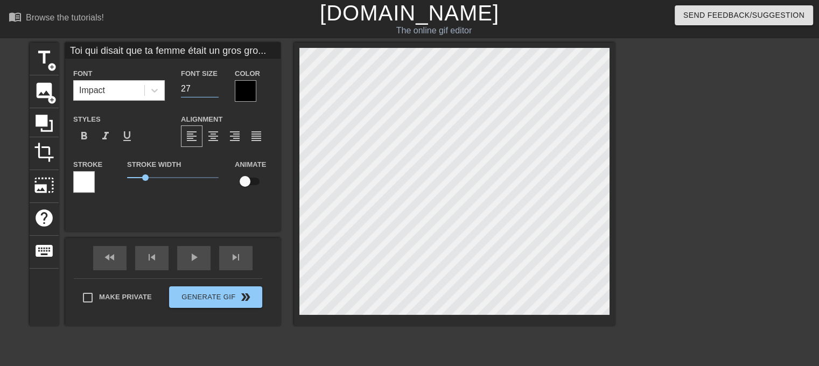
click at [213, 93] on input "26" at bounding box center [200, 88] width 38 height 17
click at [213, 93] on input "25" at bounding box center [200, 88] width 38 height 17
click at [213, 93] on input "24" at bounding box center [200, 88] width 38 height 17
click at [213, 93] on input "23" at bounding box center [200, 88] width 38 height 17
click at [213, 92] on input "22" at bounding box center [200, 88] width 38 height 17
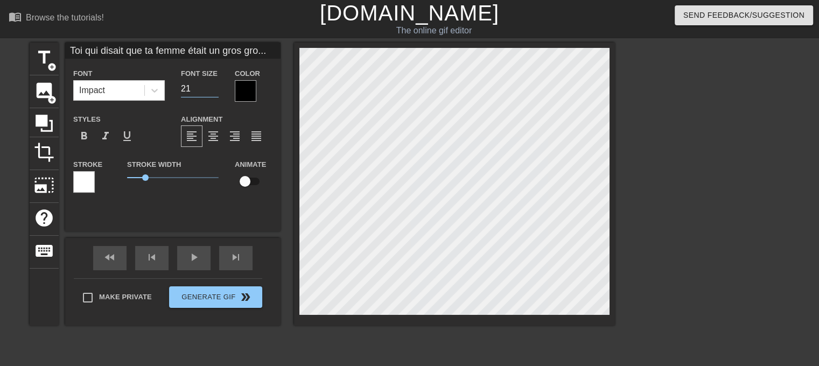
click at [213, 92] on input "21" at bounding box center [200, 88] width 38 height 17
type input "20"
click at [213, 92] on input "20" at bounding box center [200, 88] width 38 height 17
type input "Toi qui disait que ta femme était un gros gro..."
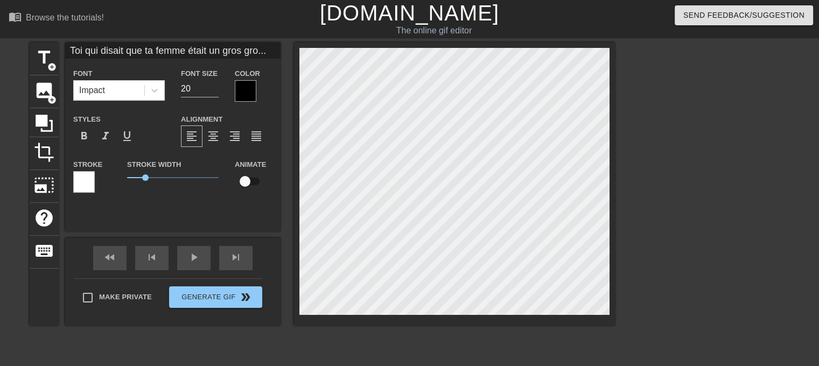
type textarea "Toi qui disait que ta femme était un gros gro..."
type input "Toi qui disait que ta femme était un gros gro.."
type textarea "Toi qui disait que ta femme était un gros gro.."
type input "Toi qui disait que ta femme était un gros gro."
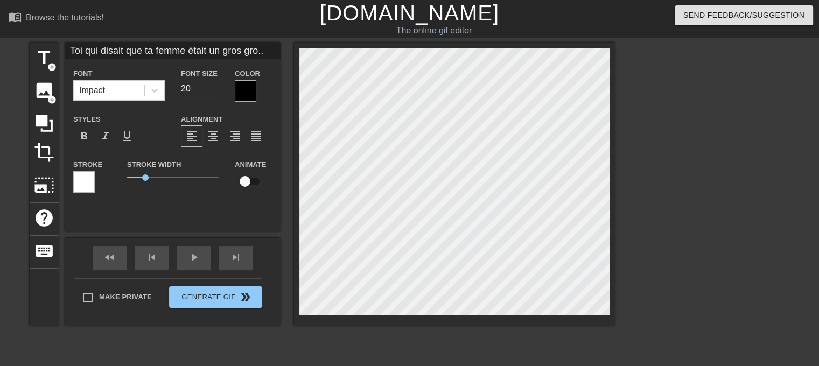
type textarea "Toi qui disait que ta femme était un gros gro."
type input "Toi qui disait que ta femme était un gros gro"
type textarea "Toi qui disait que ta femme était un gros gro"
type input "Toi qui disait que ta femme était un gros gr"
type textarea "Toi qui disait que ta femme était un gros gr"
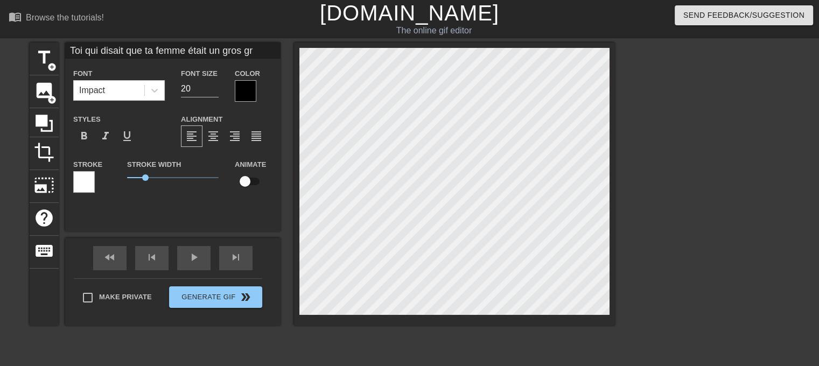
type input "Toi qui disait que ta femme était un gros g"
type textarea "Toi qui disait que ta femme était un gros g"
type input "Toi qui disait que ta femme était un gros"
type textarea "Toi qui disait que ta femme était un gros"
type input "Toi qui disait que ta femme était un gros t"
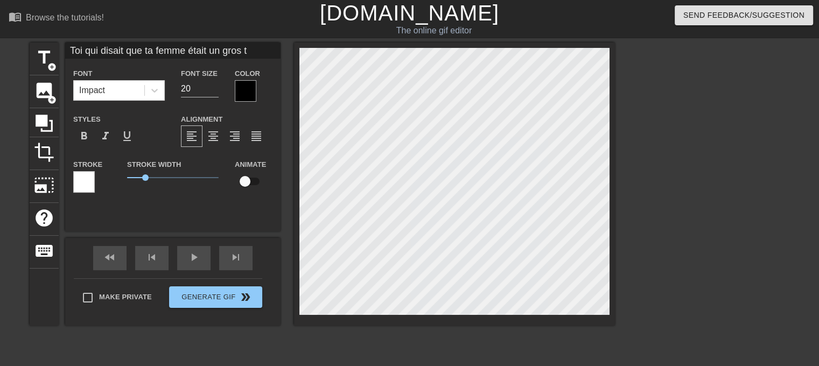
type textarea "Toi qui disait que ta femme était un gros t"
type input "Toi qui disait que ta femme était un gros ta"
type textarea "Toi qui disait que ta femme était un gros ta"
type input "Toi qui disait que ta femme était un gros tas"
type textarea "Toi qui disait que ta femme était un gros tas"
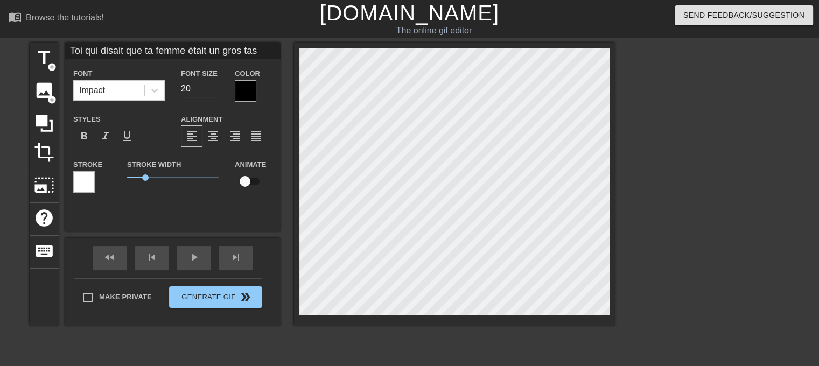
type input "Toi qui disait que ta femme était un gros tas"
type textarea "Toi qui disait que ta femme était un gros tas"
type input "Toi qui disait que ta femme était un gros tas d"
click at [155, 92] on icon at bounding box center [154, 91] width 6 height 4
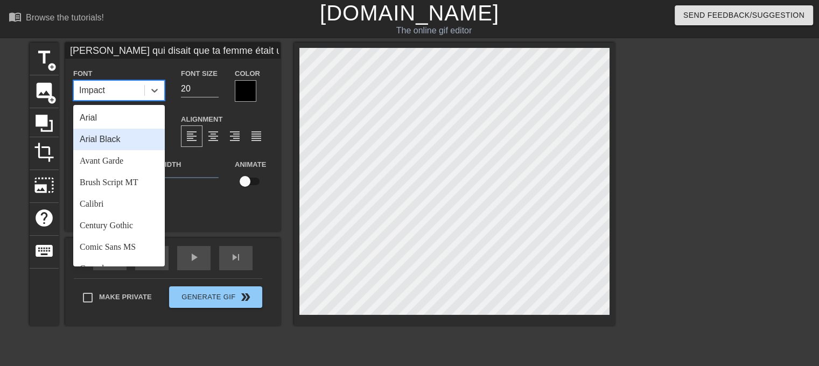
click at [104, 142] on div "Arial Black" at bounding box center [119, 140] width 92 height 22
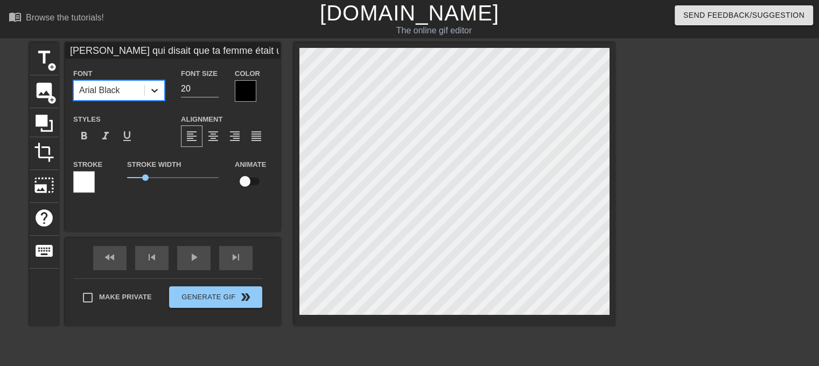
click at [150, 93] on icon at bounding box center [154, 90] width 11 height 11
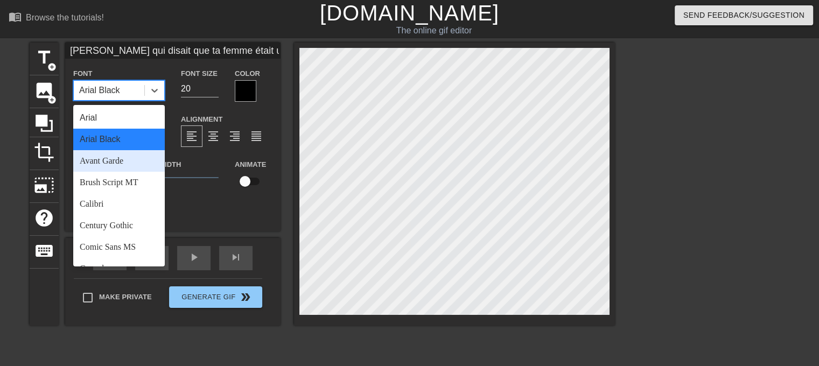
click at [111, 155] on div "Avant Garde" at bounding box center [119, 161] width 92 height 22
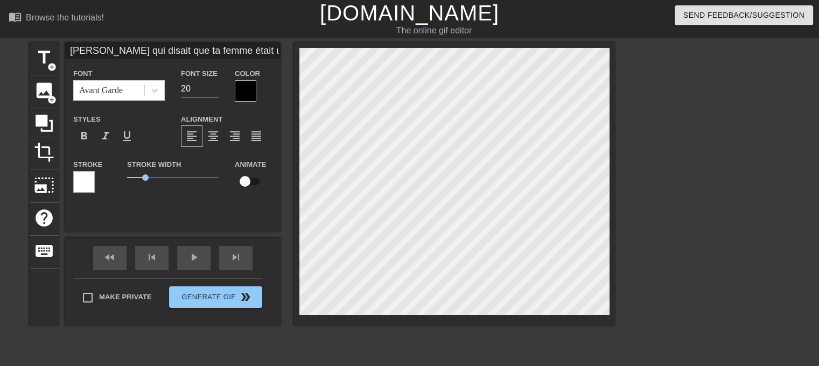
scroll to position [4, 4]
click at [215, 83] on input "21" at bounding box center [200, 88] width 38 height 17
click at [215, 83] on input "22" at bounding box center [200, 88] width 38 height 17
click at [217, 85] on input "23" at bounding box center [200, 88] width 38 height 17
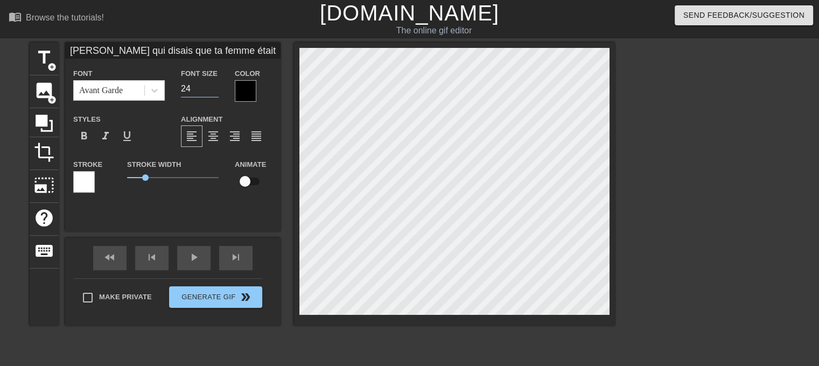
click at [217, 85] on input "24" at bounding box center [200, 88] width 38 height 17
click at [235, 87] on div at bounding box center [246, 91] width 22 height 22
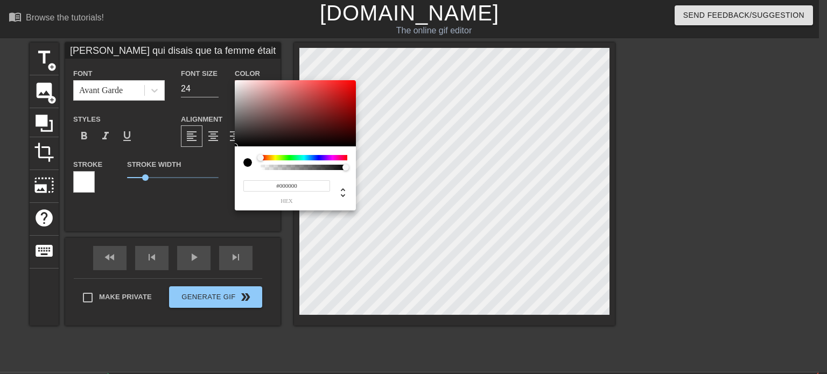
click at [270, 157] on div at bounding box center [304, 157] width 87 height 5
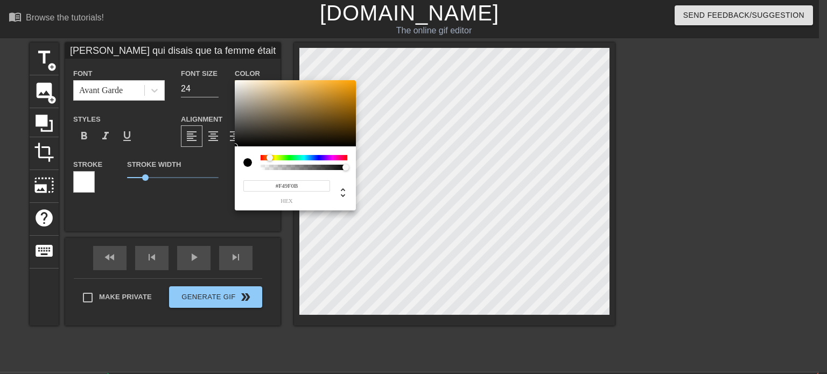
click at [351, 83] on div at bounding box center [295, 113] width 121 height 67
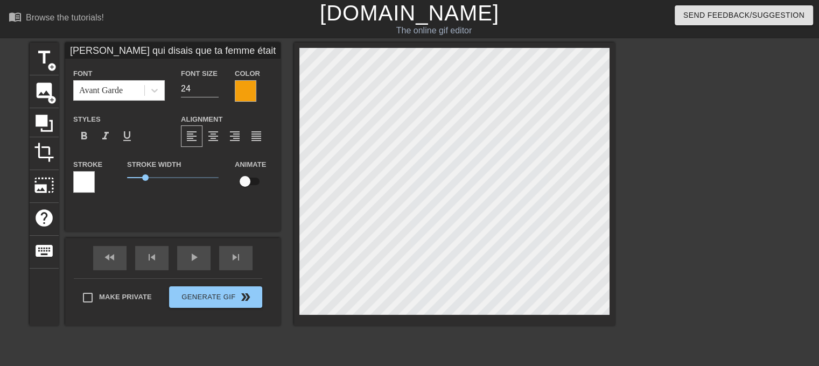
click at [82, 176] on div at bounding box center [84, 182] width 22 height 22
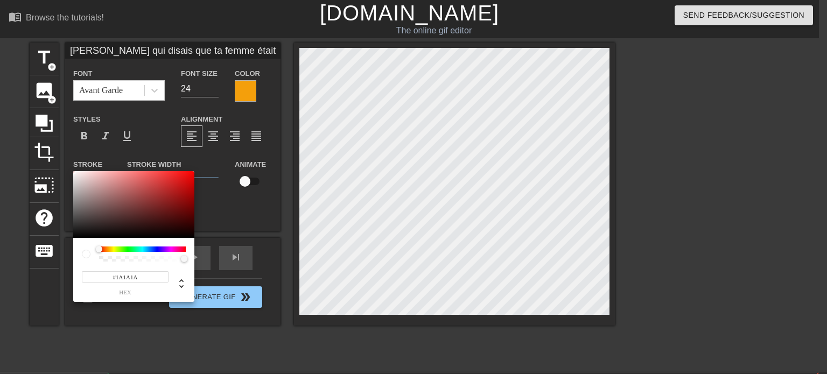
click at [78, 231] on div at bounding box center [133, 204] width 121 height 67
click at [75, 172] on div at bounding box center [133, 204] width 121 height 67
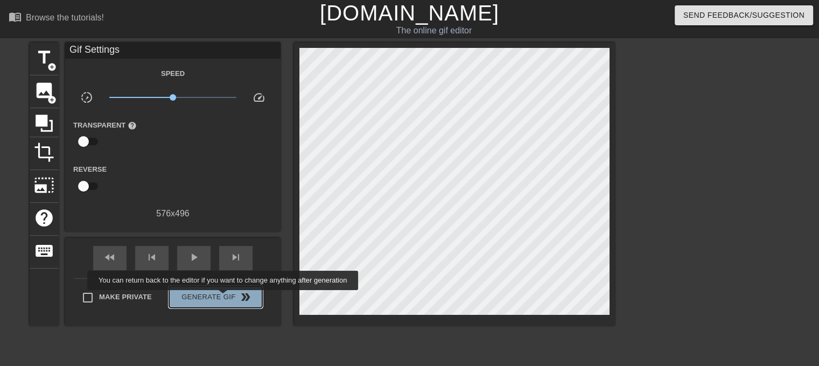
click at [224, 298] on span "Generate Gif double_arrow" at bounding box center [215, 297] width 85 height 13
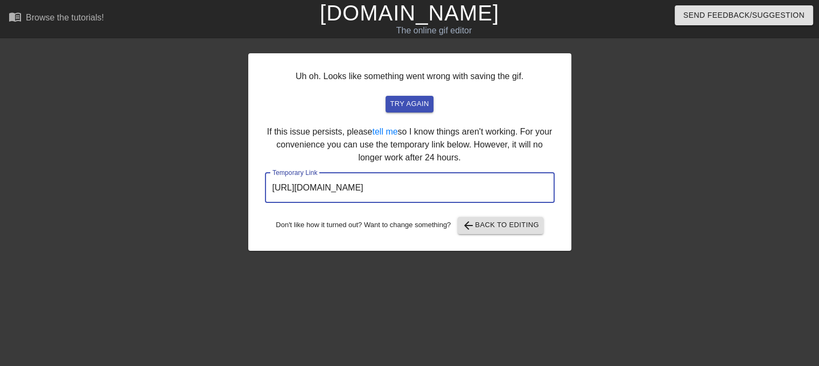
drag, startPoint x: 489, startPoint y: 192, endPoint x: 246, endPoint y: 210, distance: 244.1
click at [246, 210] on div "Uh oh. Looks like something went wrong with saving the gif. try again If this i…" at bounding box center [409, 204] width 819 height 323
